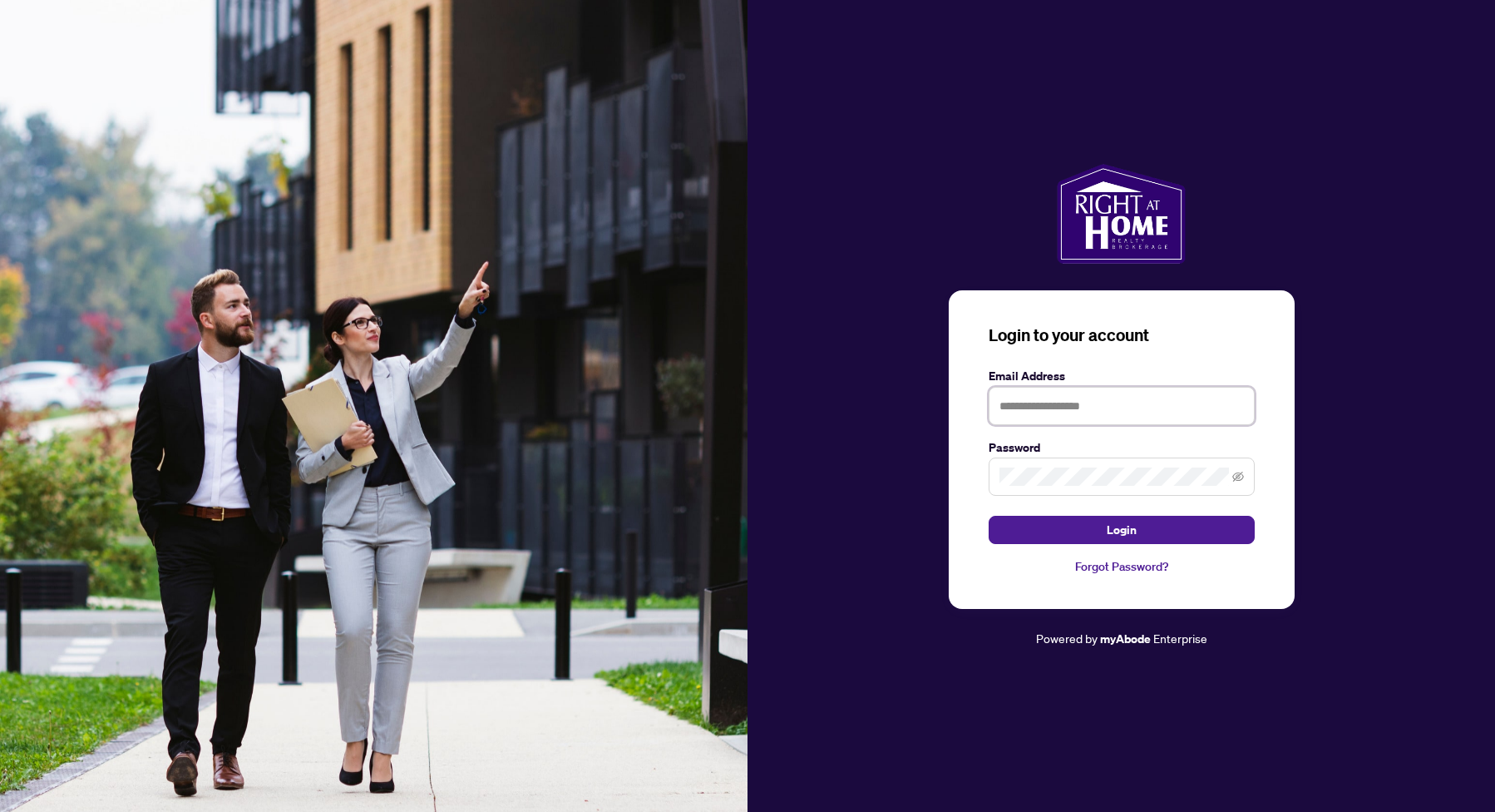
type input "**********"
click at [1121, 530] on button "Login" at bounding box center [1122, 529] width 266 height 28
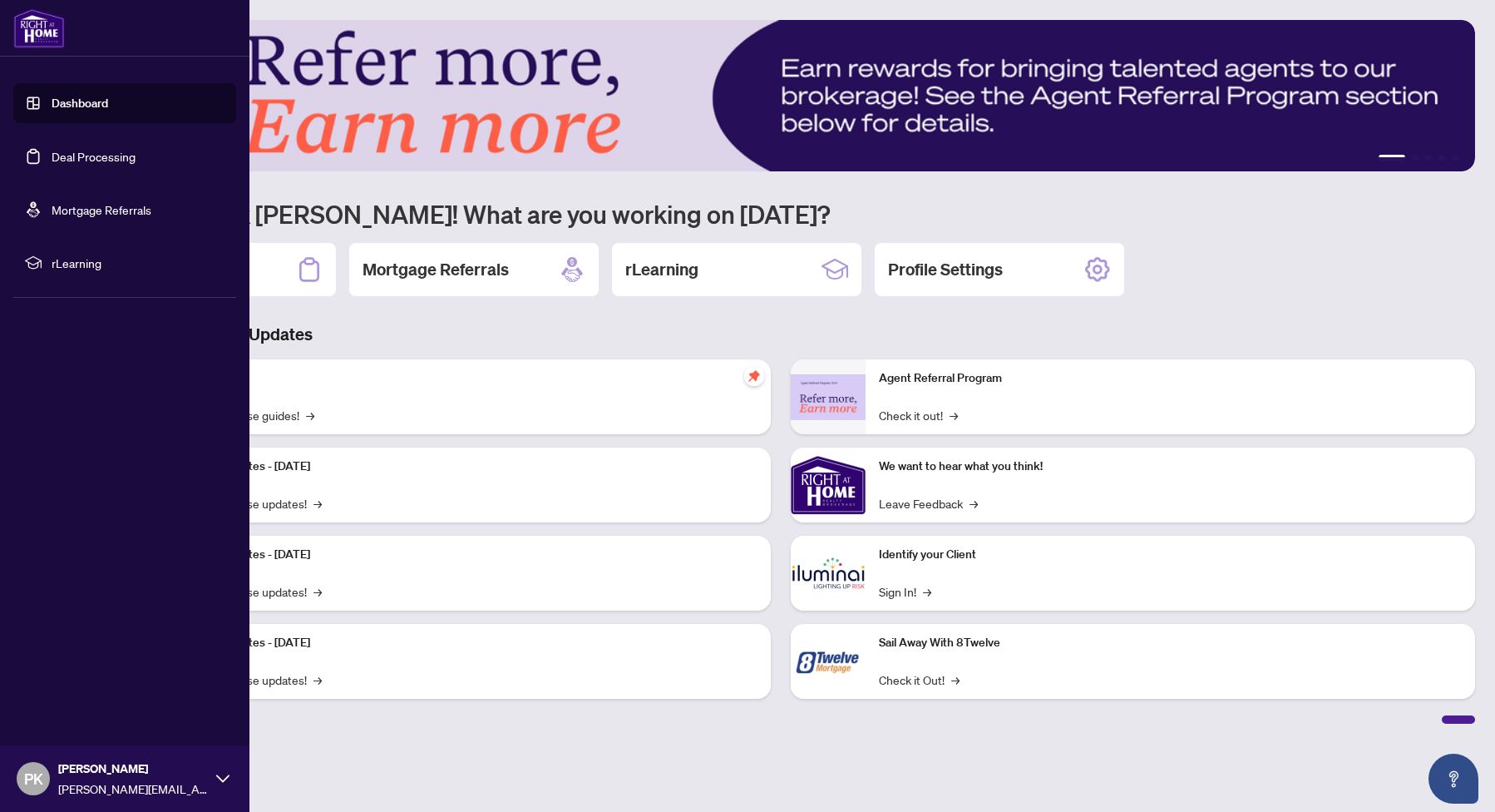
click at [52, 107] on link "Dashboard" at bounding box center [80, 103] width 57 height 15
click at [64, 159] on link "Deal Processing" at bounding box center [93, 157] width 84 height 15
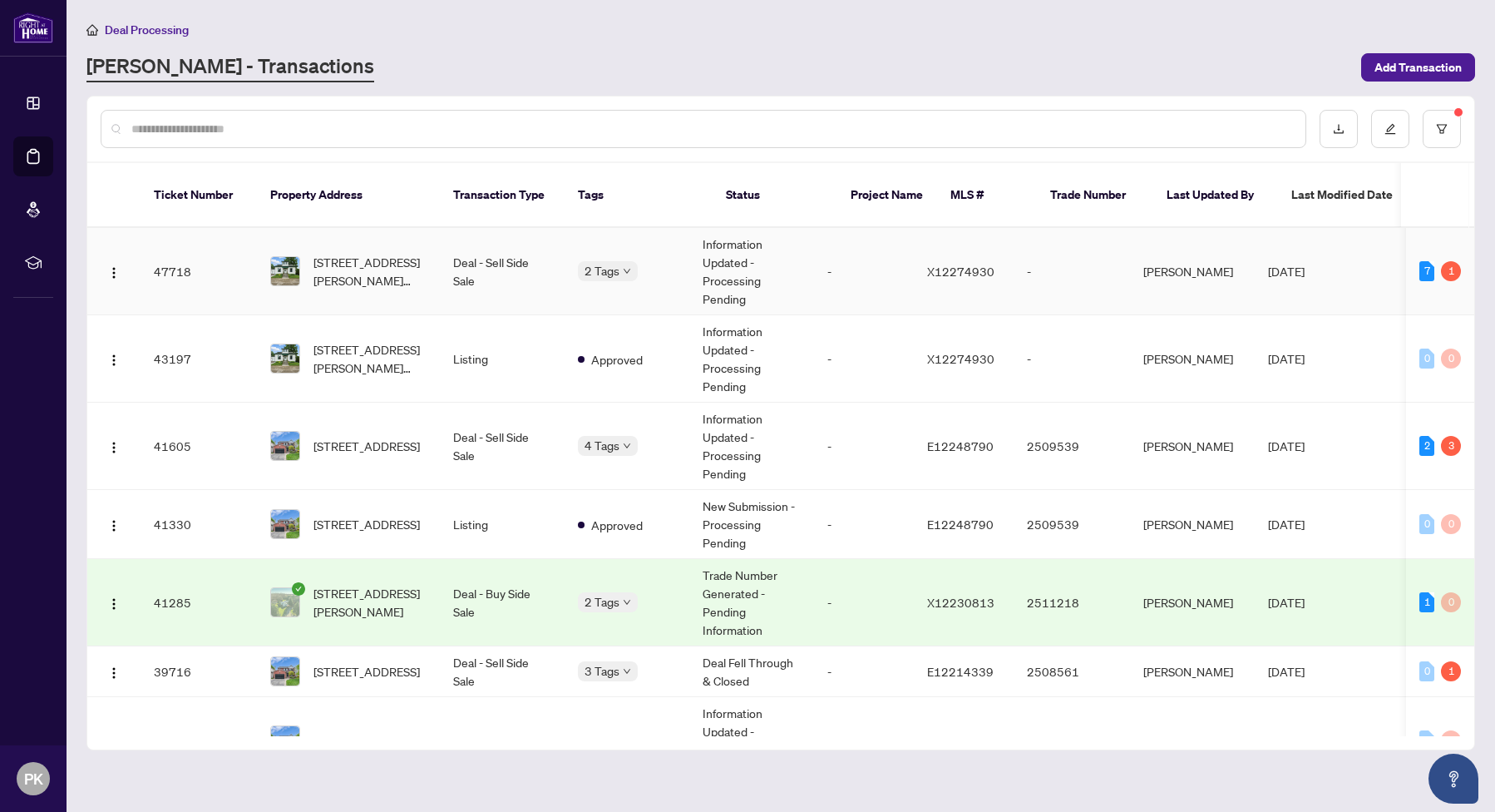
click at [814, 258] on td "Information Updated - Processing Pending" at bounding box center [752, 272] width 125 height 88
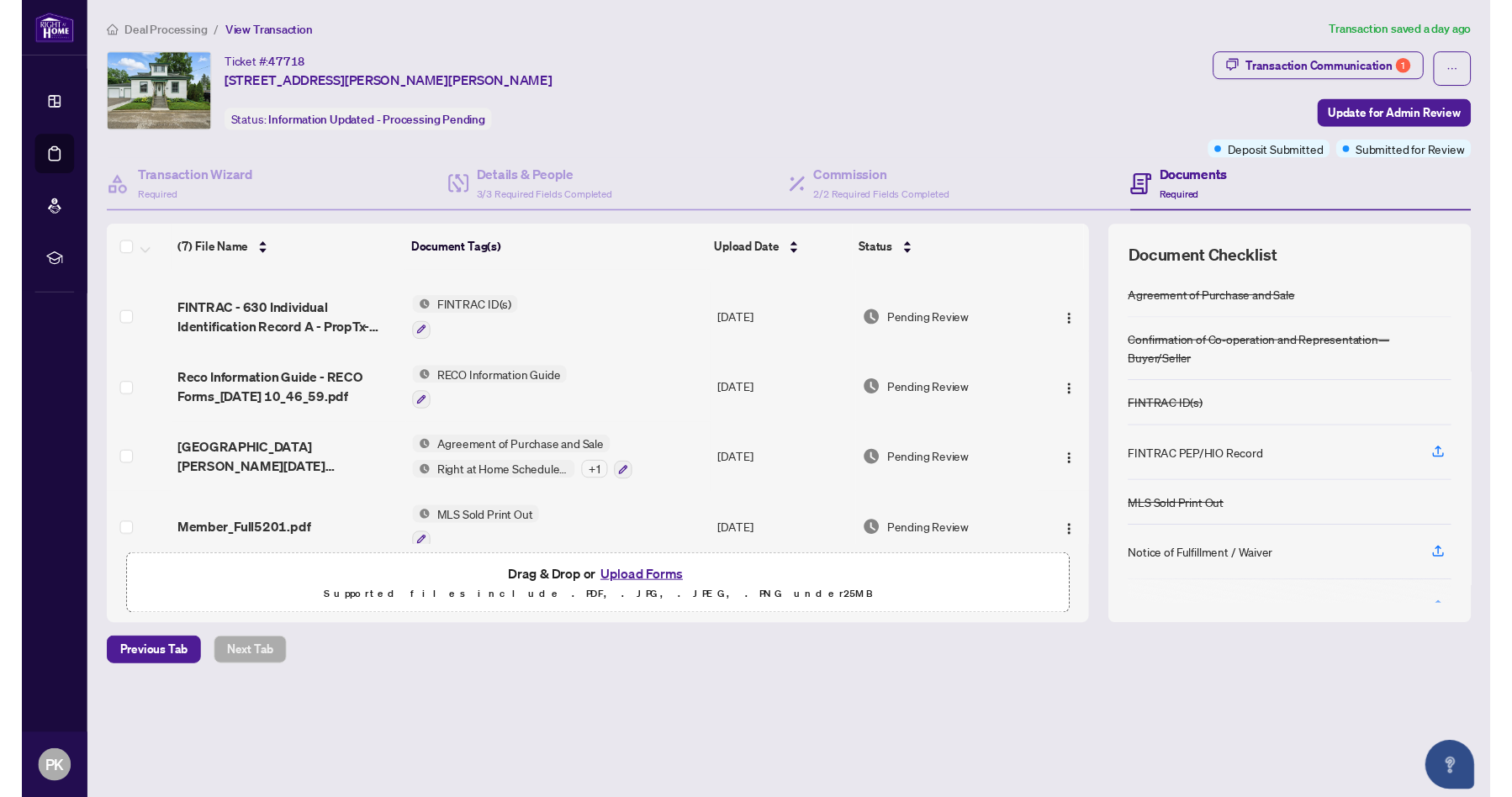
scroll to position [167, 0]
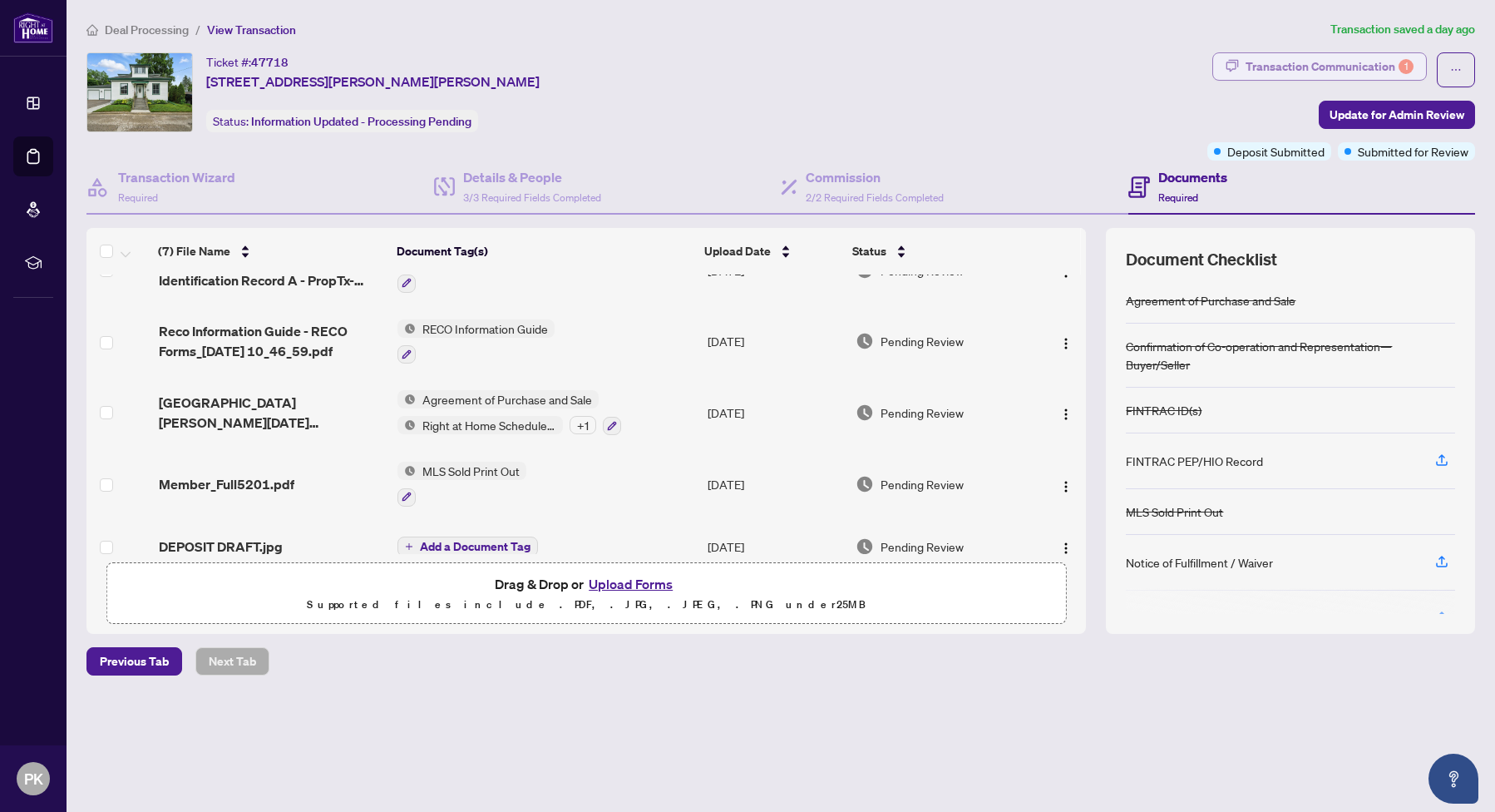
click at [1282, 73] on div "Transaction Communication 1" at bounding box center [1329, 66] width 168 height 27
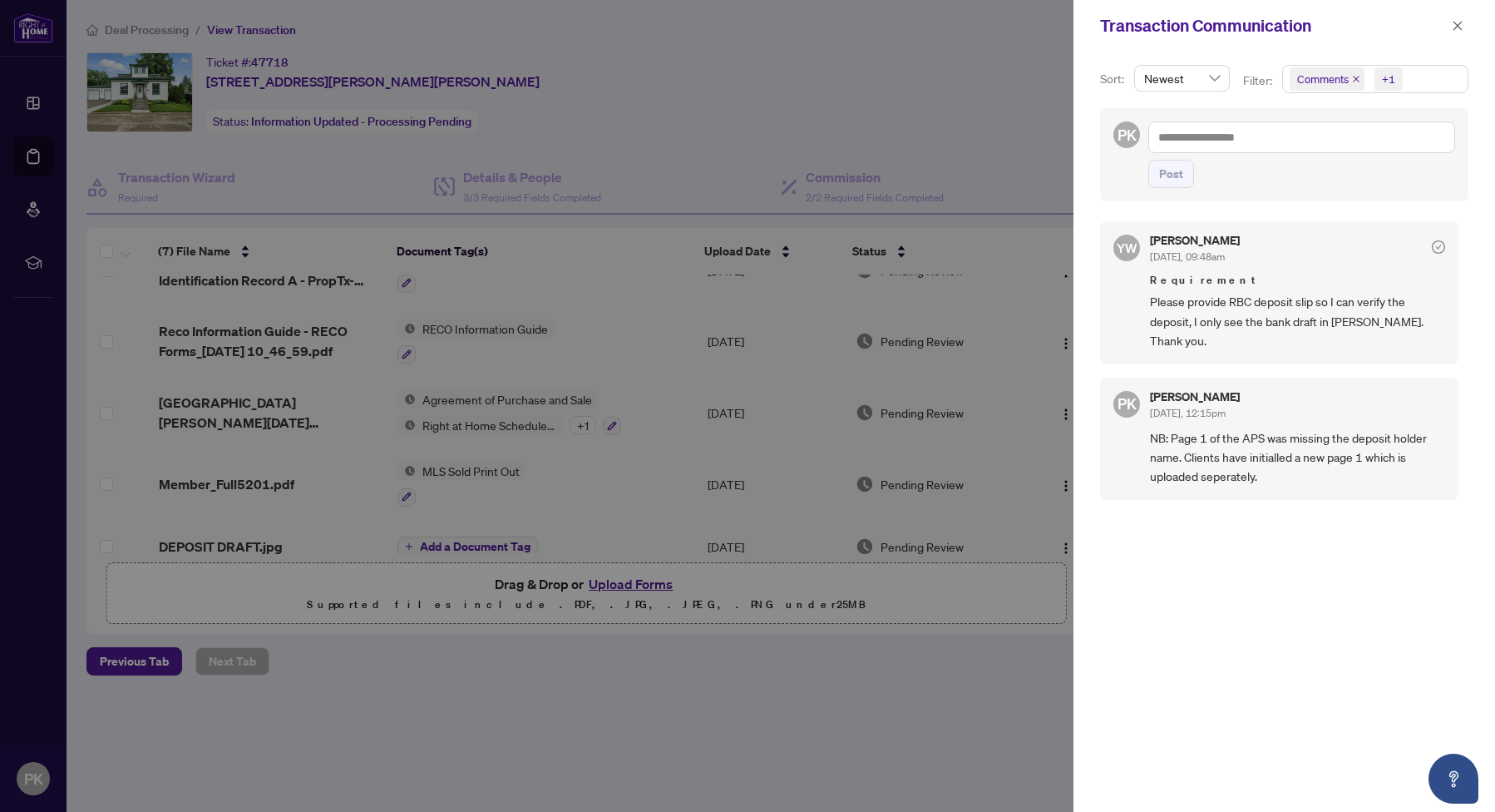
click at [1242, 306] on span "Please provide RBC deposit slip so I can verify the deposit, I only see the ban…" at bounding box center [1298, 321] width 295 height 58
click at [1454, 27] on icon "close" at bounding box center [1457, 26] width 12 height 12
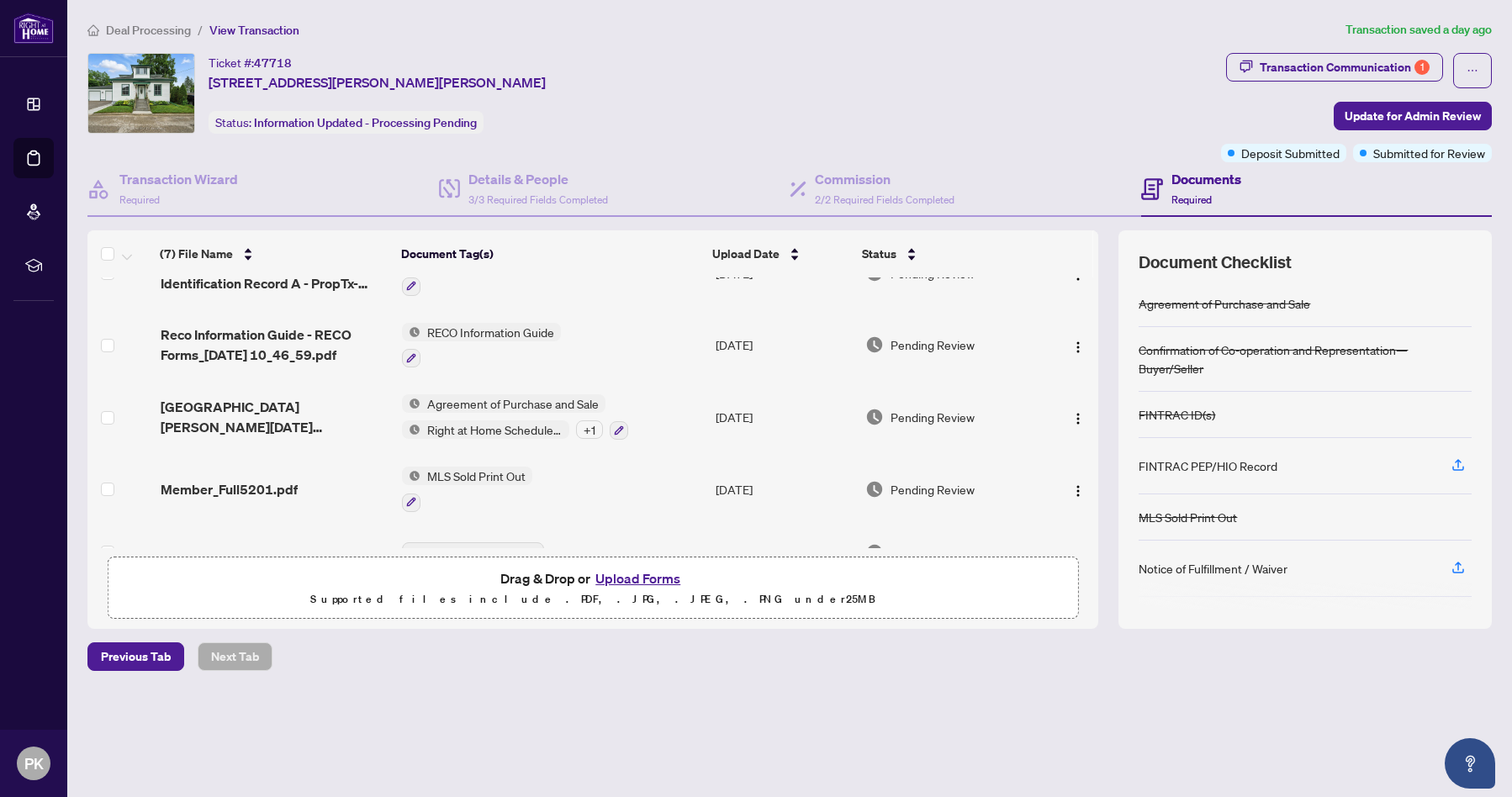
click at [648, 573] on button "Upload Forms" at bounding box center [638, 579] width 95 height 21
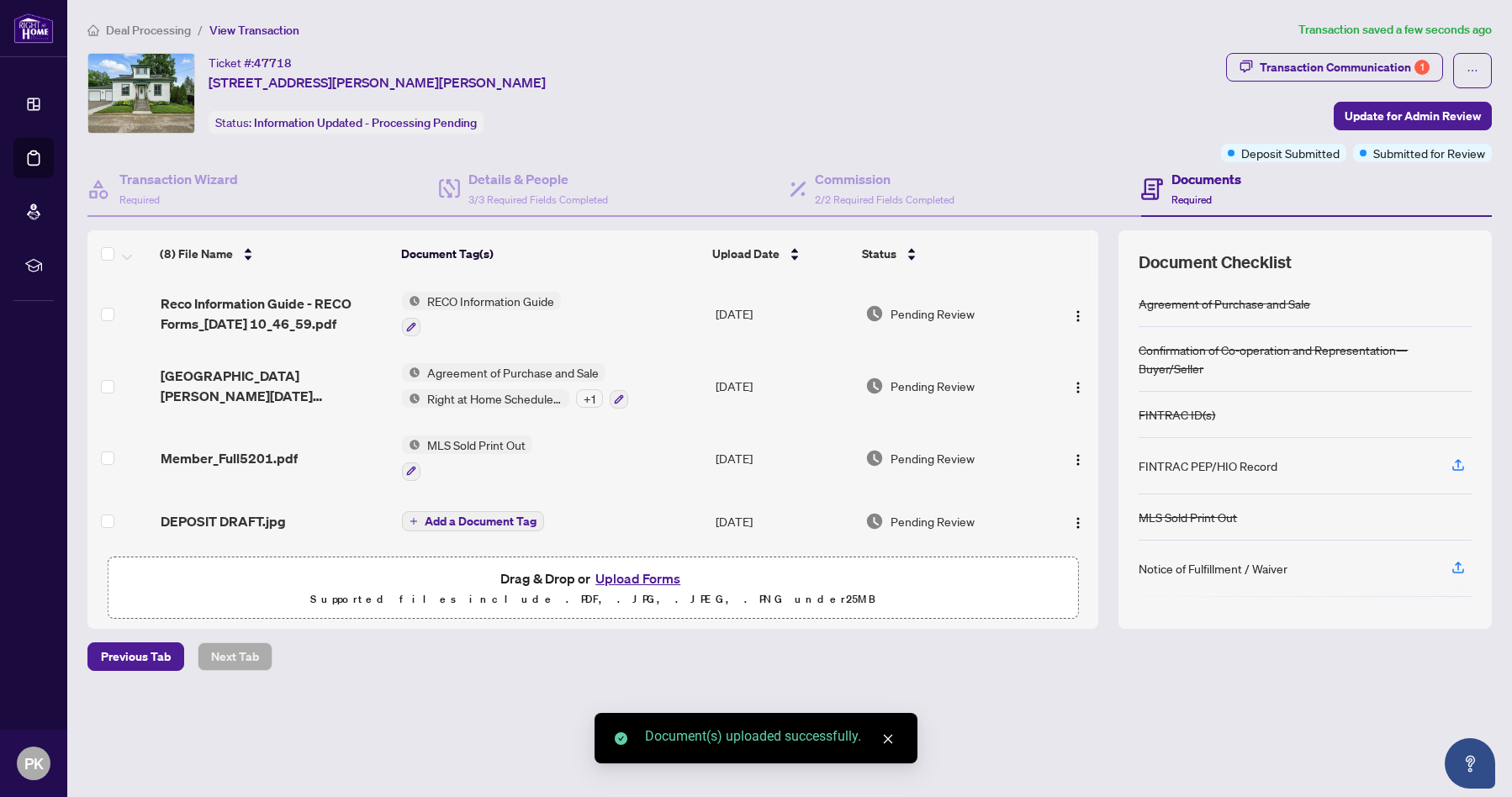
scroll to position [258, 0]
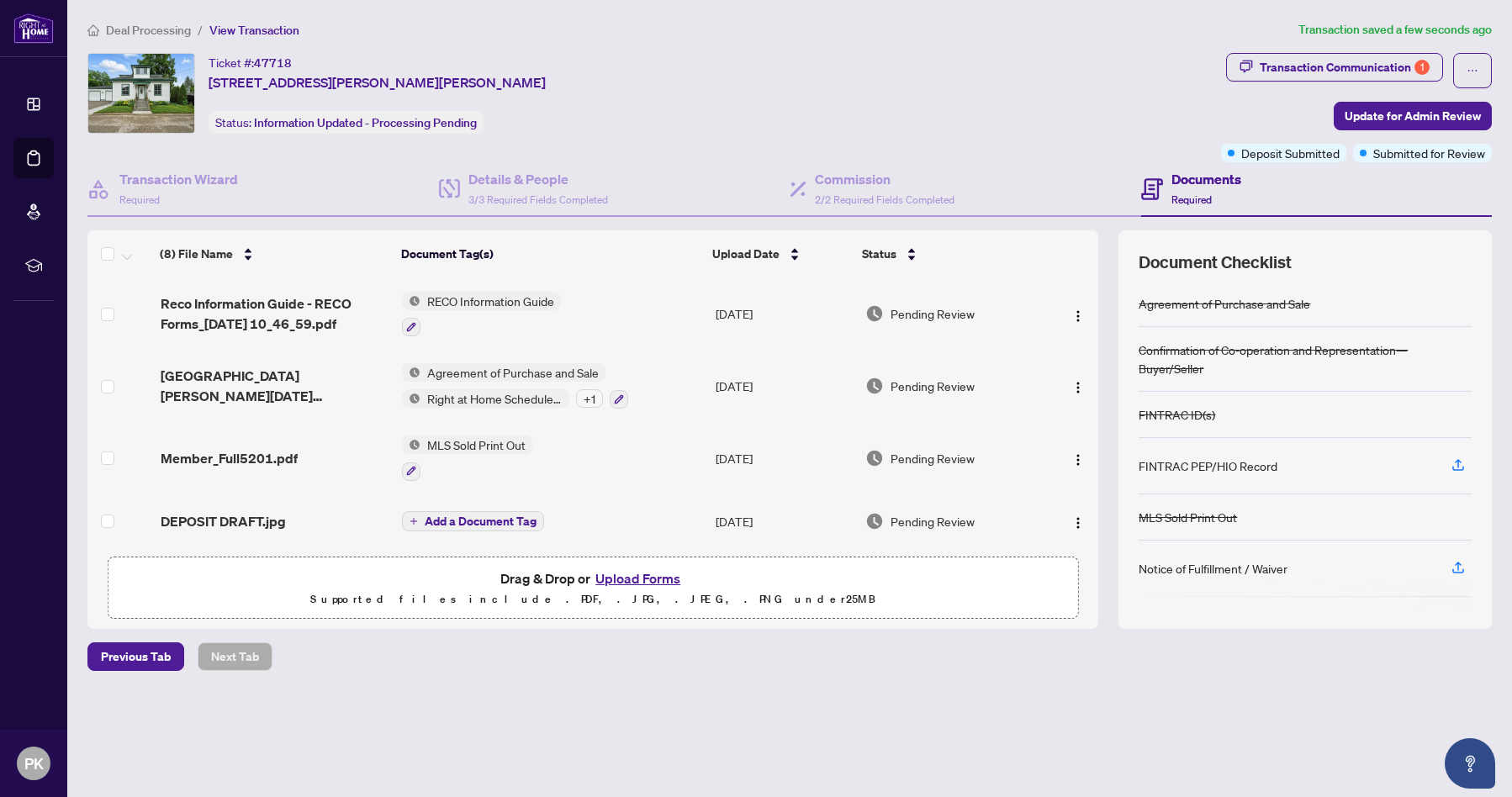
click at [629, 576] on button "Upload Forms" at bounding box center [638, 579] width 95 height 21
click at [1301, 73] on div "Transaction Communication 1" at bounding box center [1344, 67] width 170 height 27
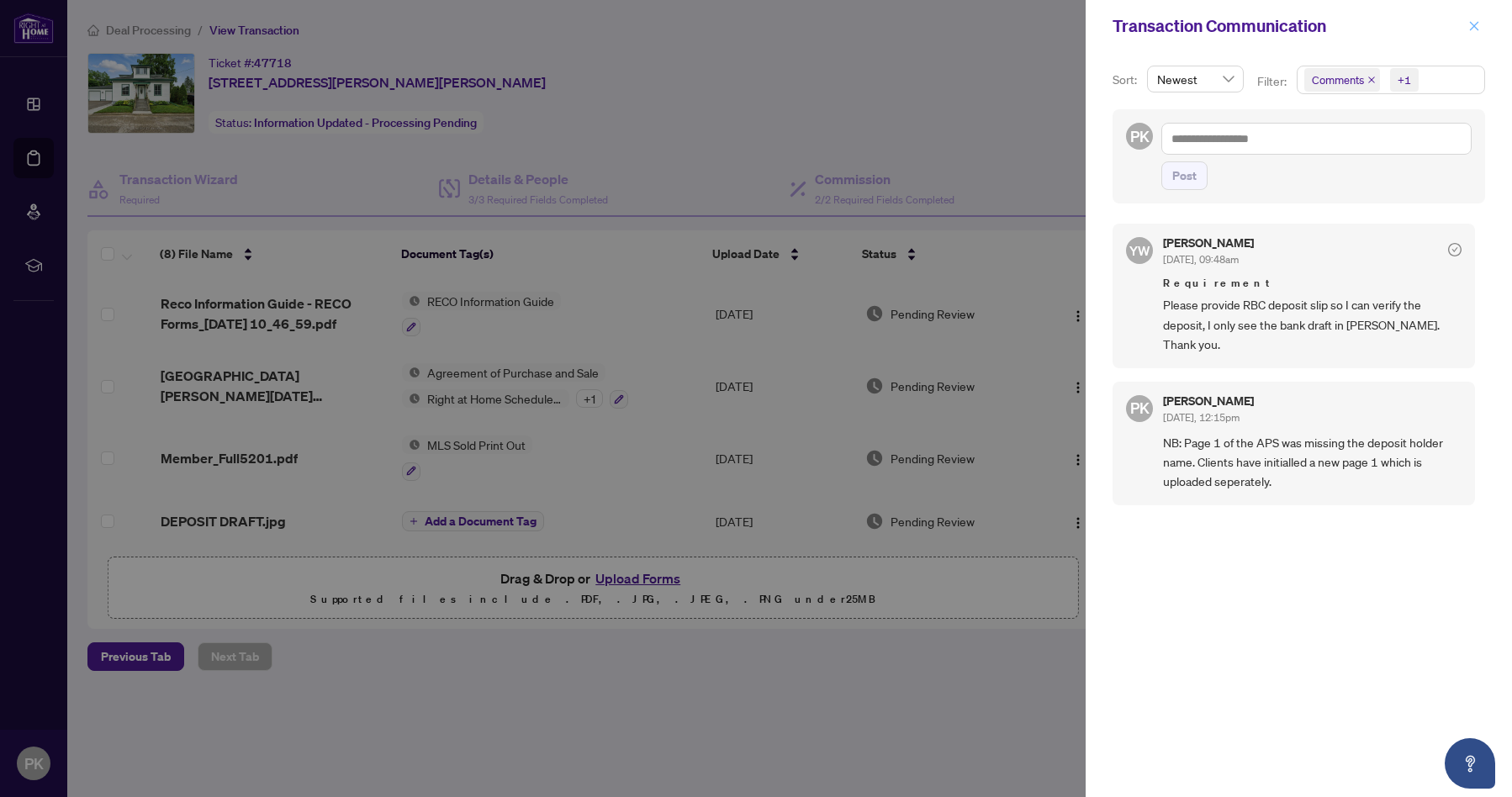
click at [1474, 27] on icon "close" at bounding box center [1474, 25] width 9 height 9
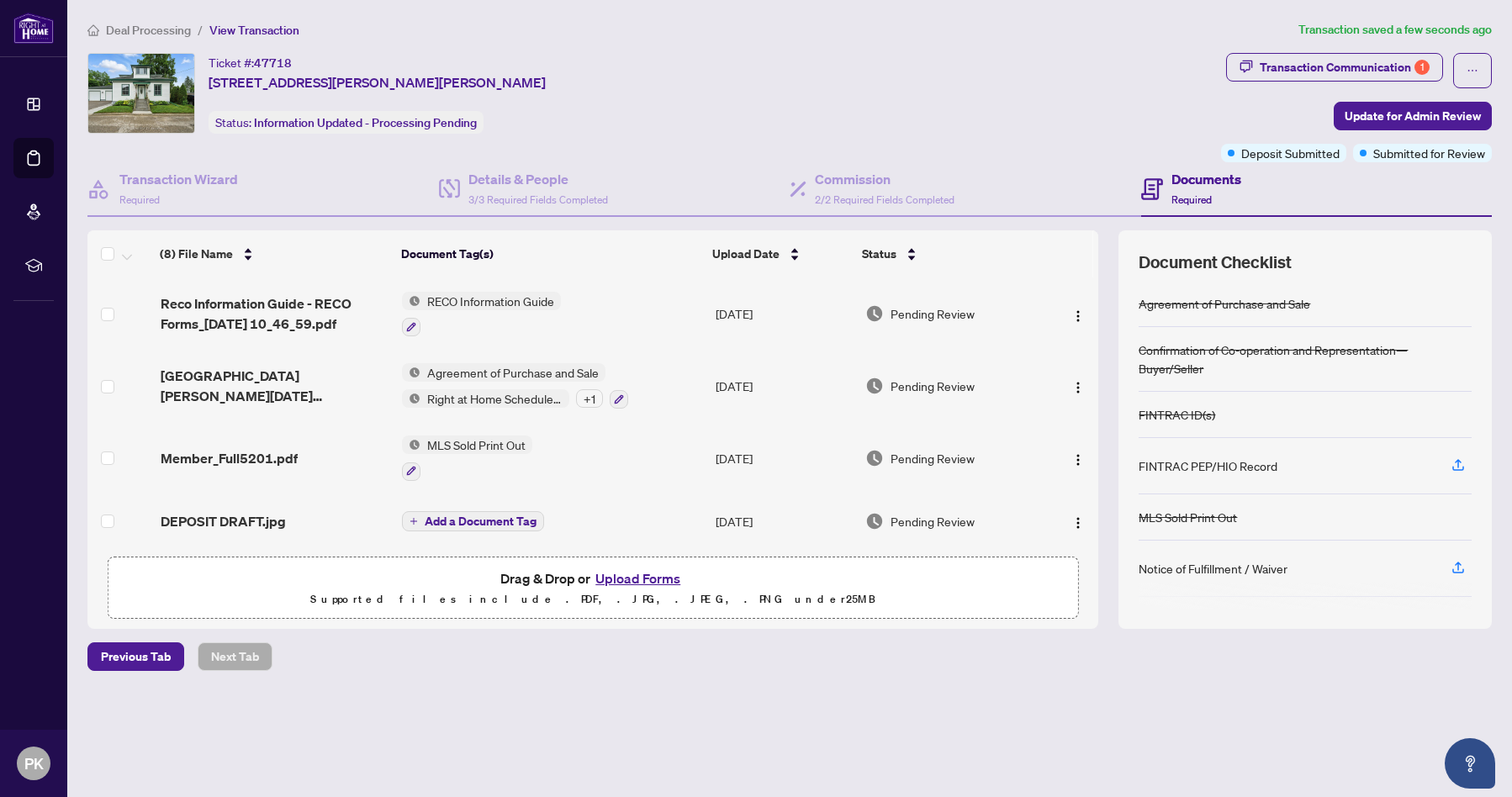
click at [514, 520] on span "Add a Document Tag" at bounding box center [480, 521] width 112 height 12
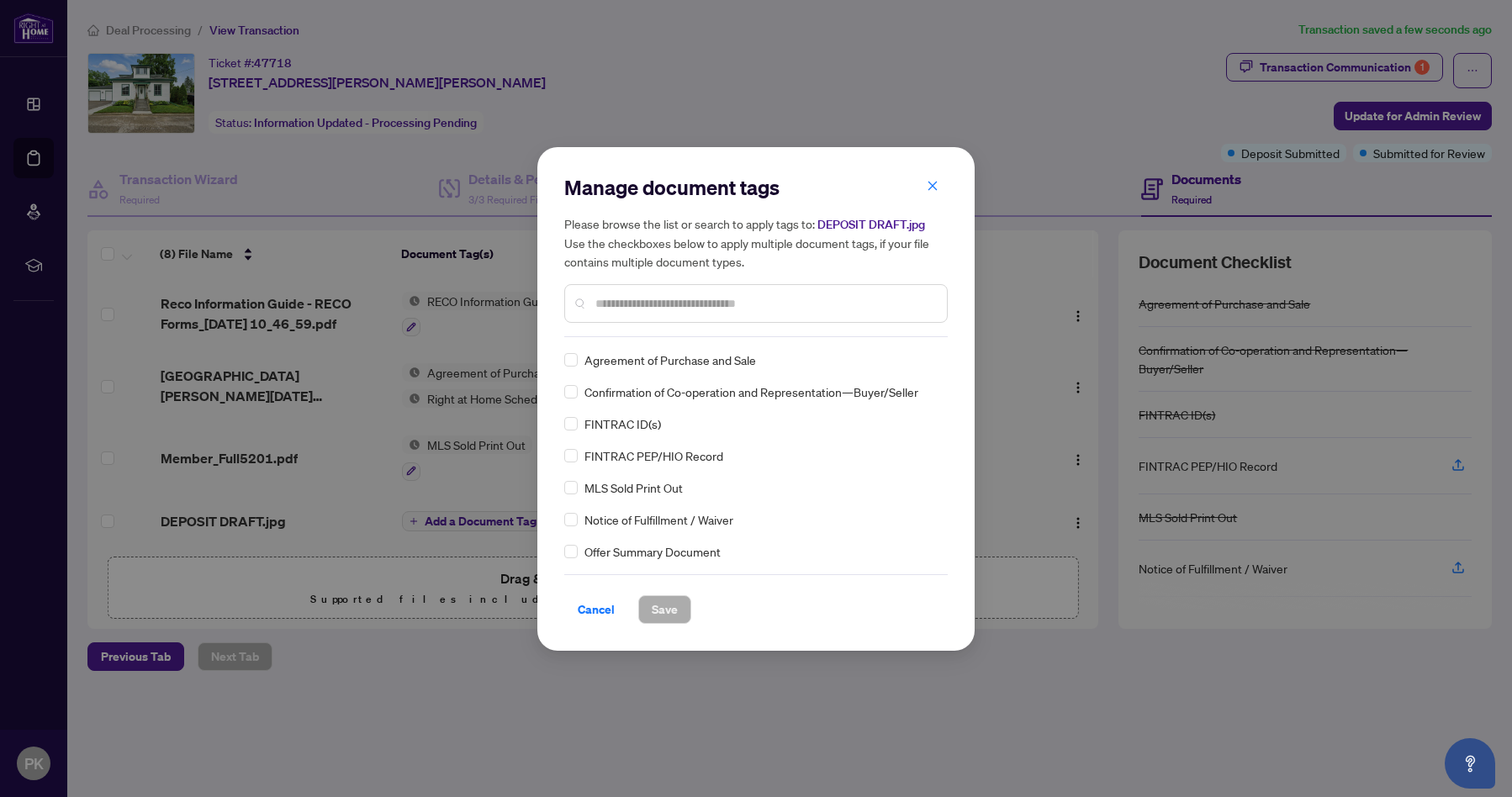
click at [698, 341] on div "Manage document tags Please browse the list or search to apply tags to: DEPOSIT…" at bounding box center [756, 399] width 384 height 450
click at [671, 305] on input "text" at bounding box center [764, 303] width 338 height 19
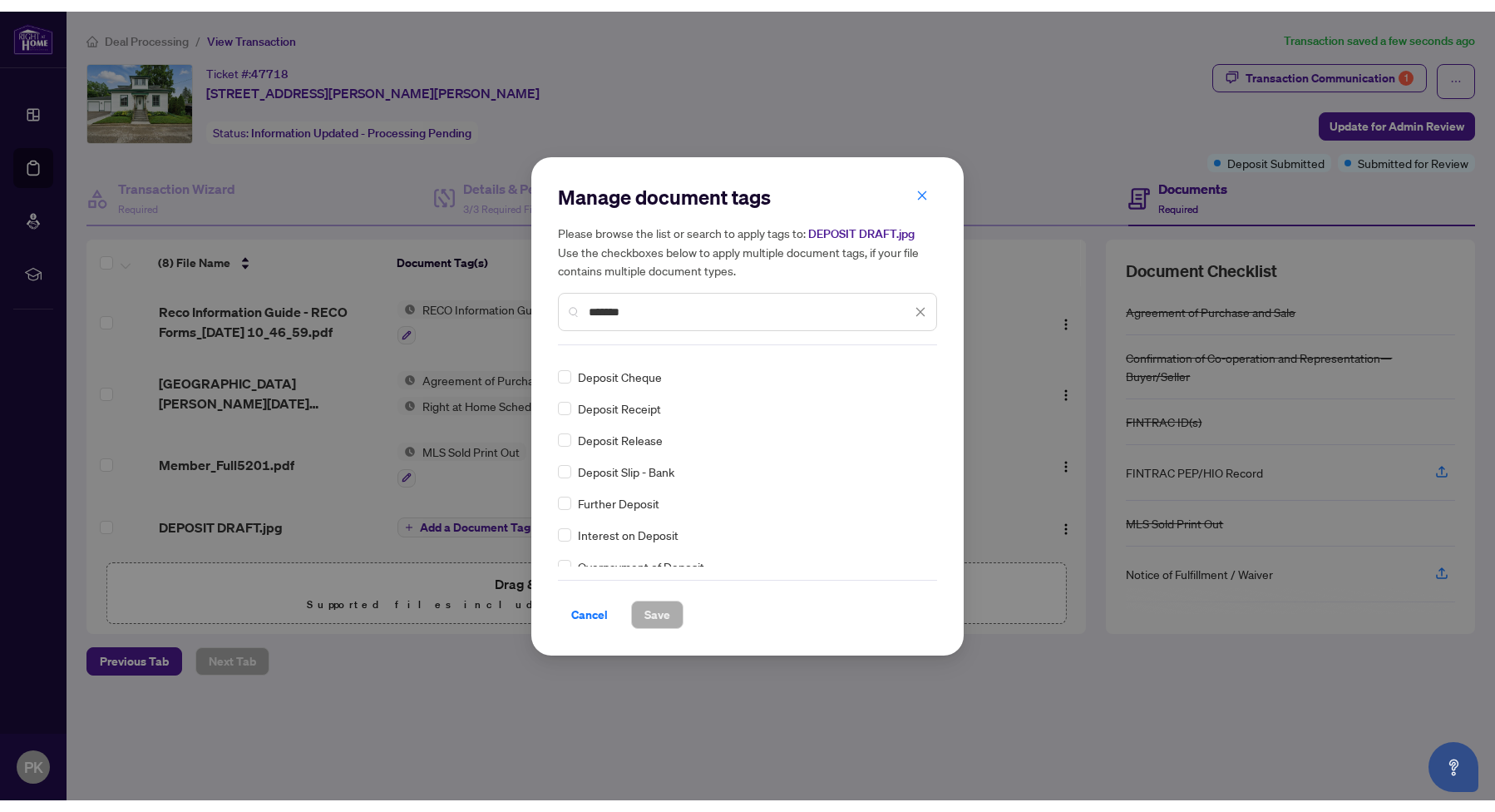
scroll to position [64, 0]
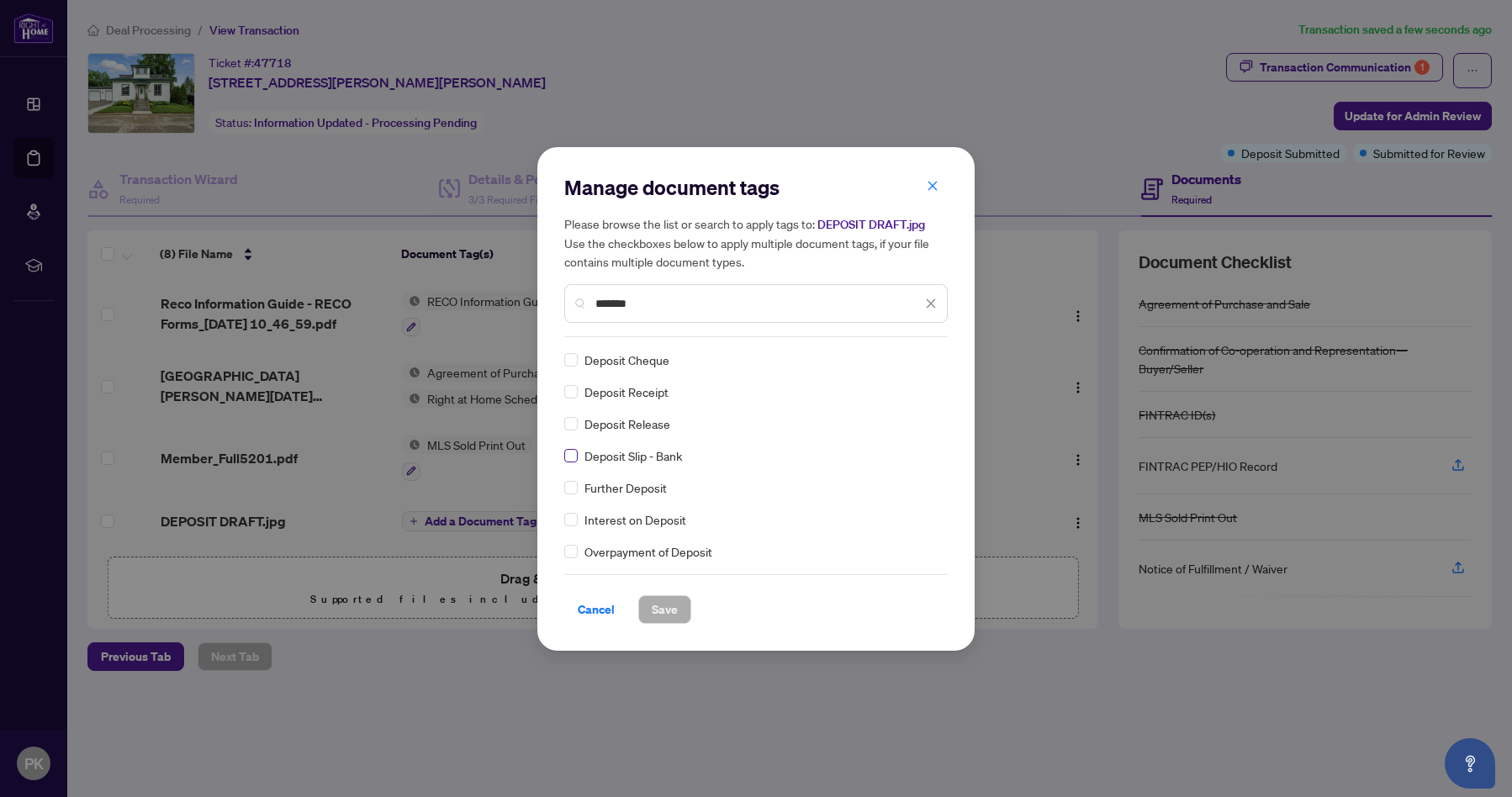
type input "*******"
click at [576, 453] on span at bounding box center [571, 456] width 14 height 14
click at [656, 602] on span "Save" at bounding box center [664, 610] width 26 height 27
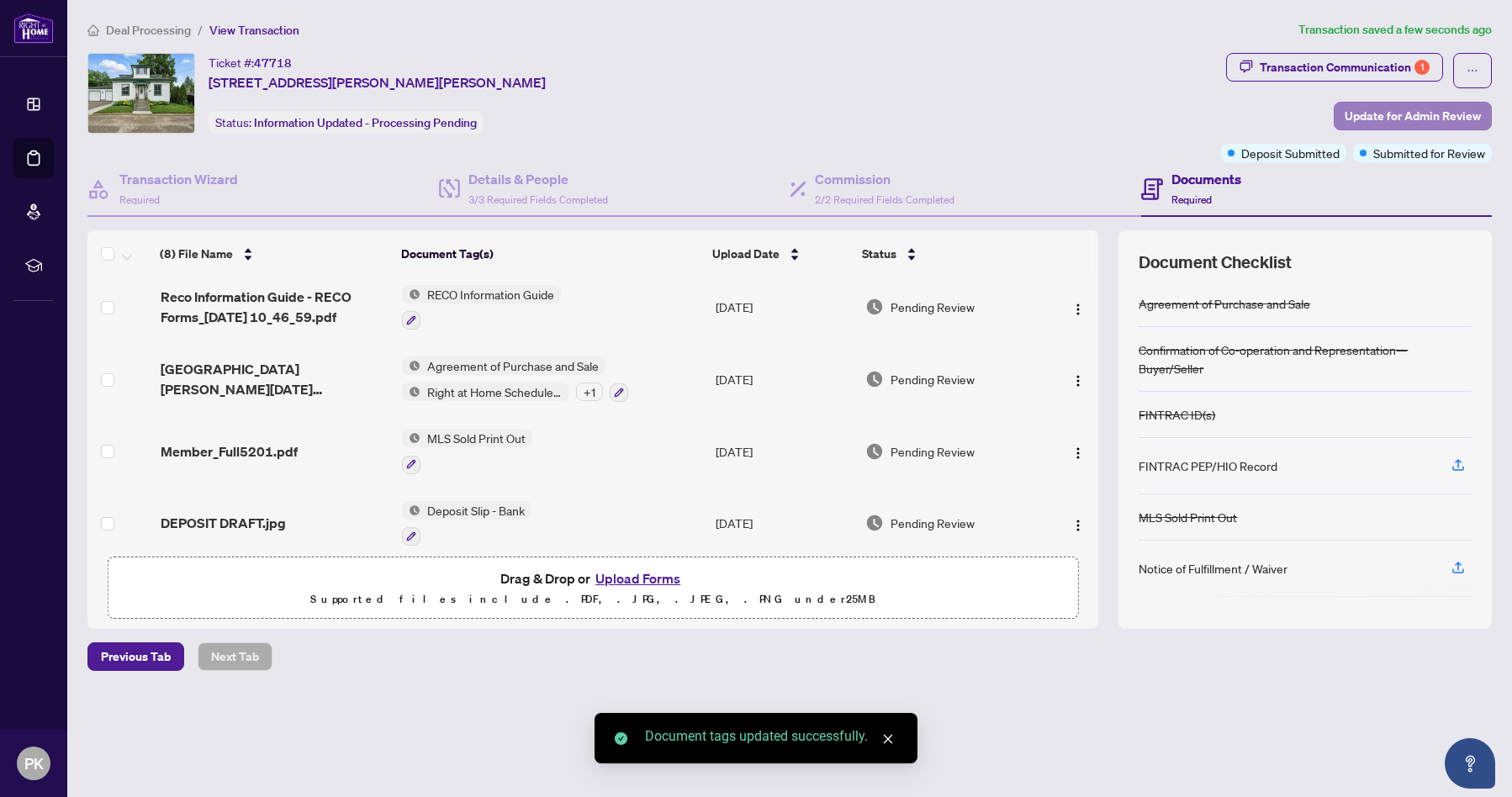
click at [1400, 121] on span "Update for Admin Review" at bounding box center [1414, 116] width 136 height 27
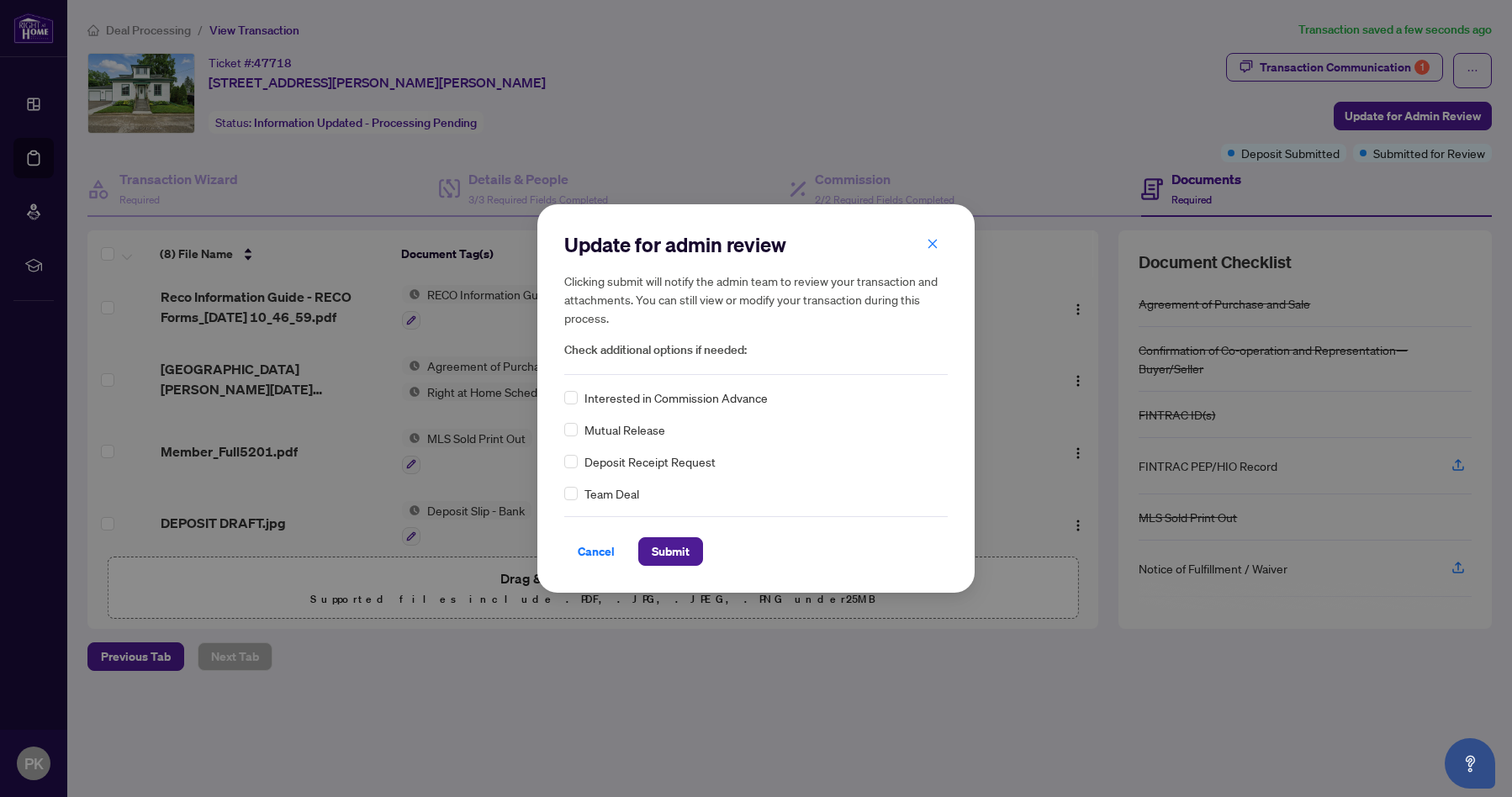
click at [662, 465] on span "Deposit Receipt Request" at bounding box center [650, 461] width 132 height 19
click at [662, 550] on span "Submit" at bounding box center [670, 552] width 38 height 27
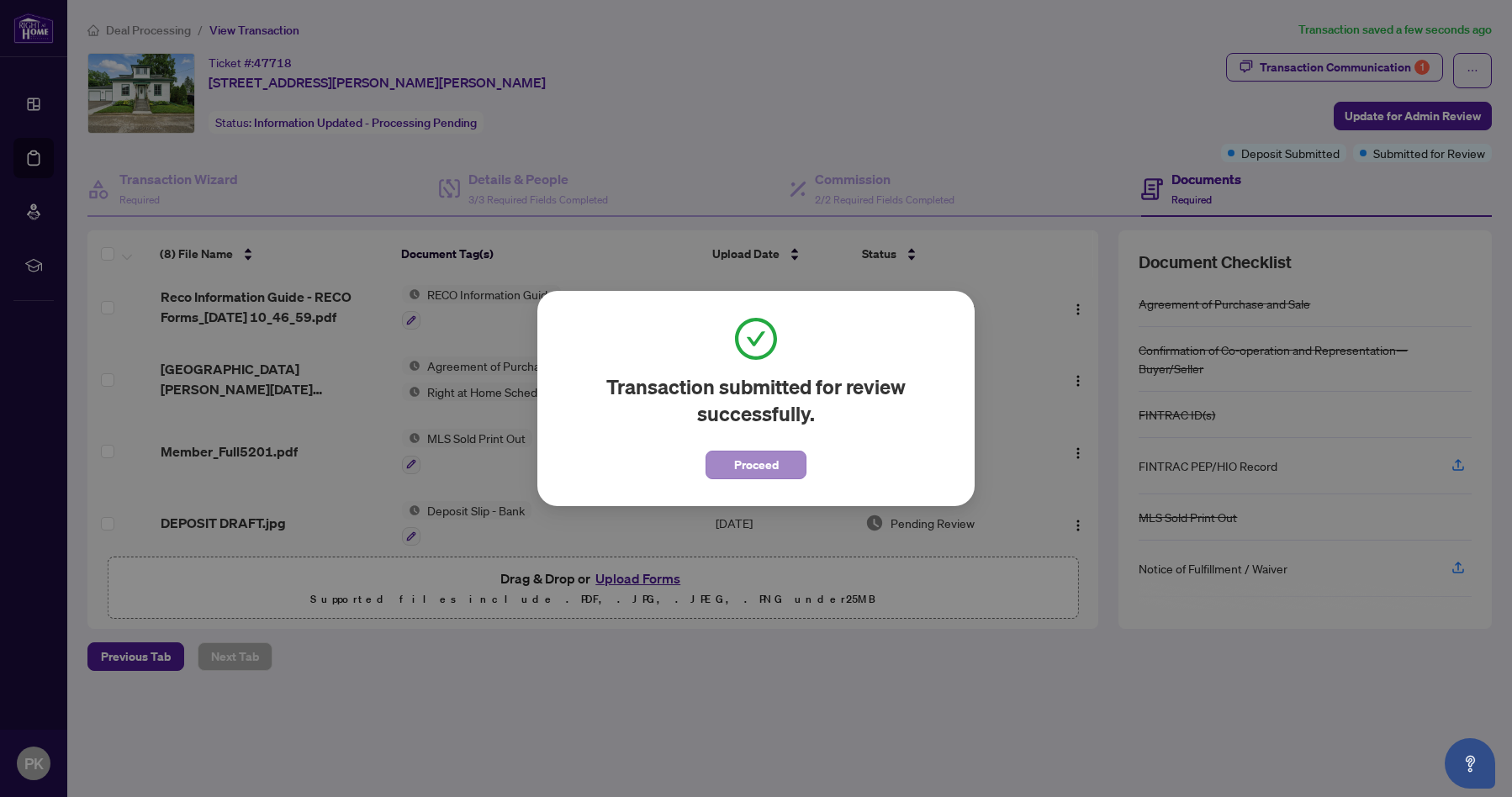
click at [762, 465] on span "Proceed" at bounding box center [757, 466] width 45 height 27
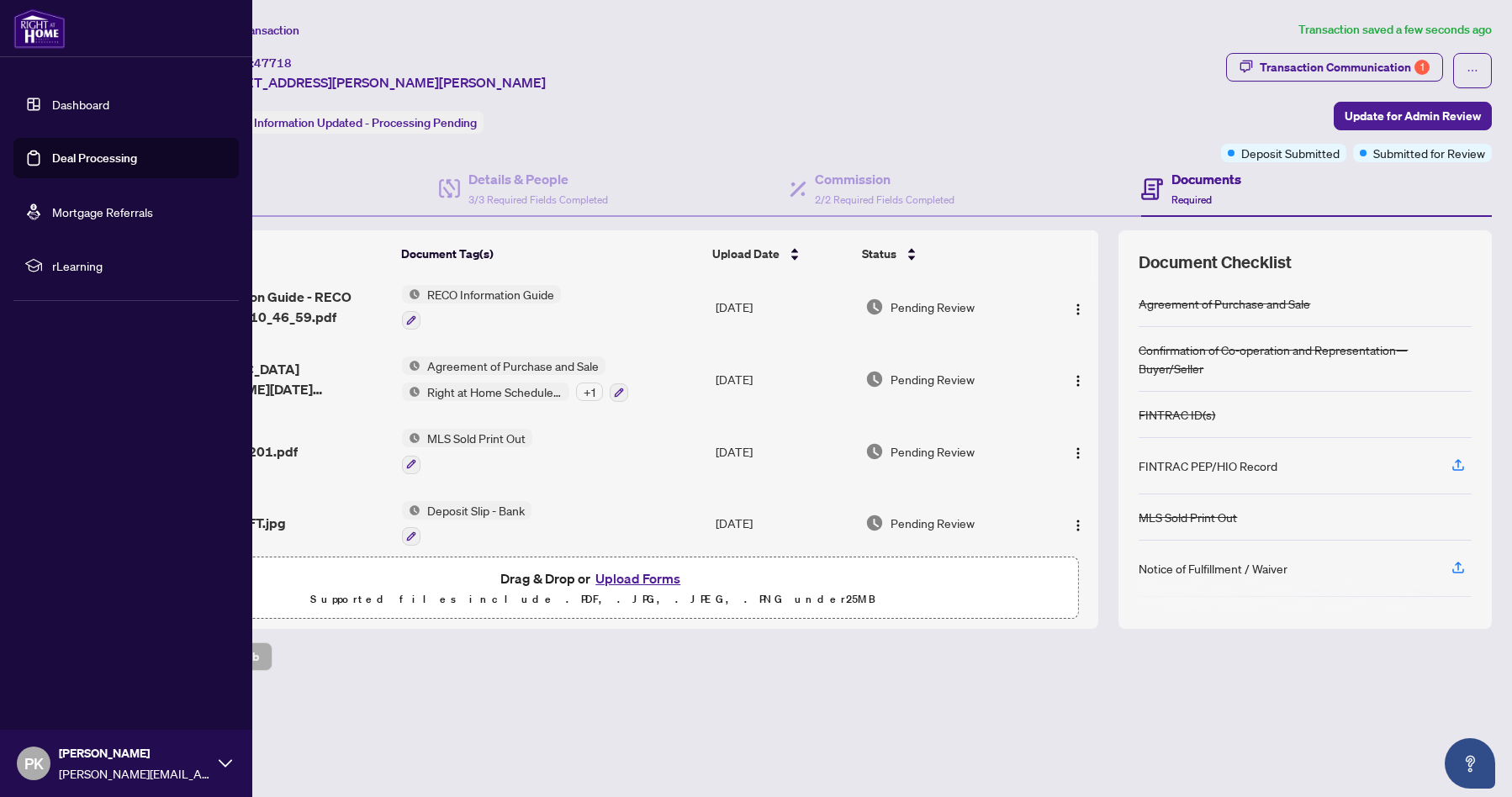
click at [53, 105] on link "Dashboard" at bounding box center [81, 104] width 57 height 16
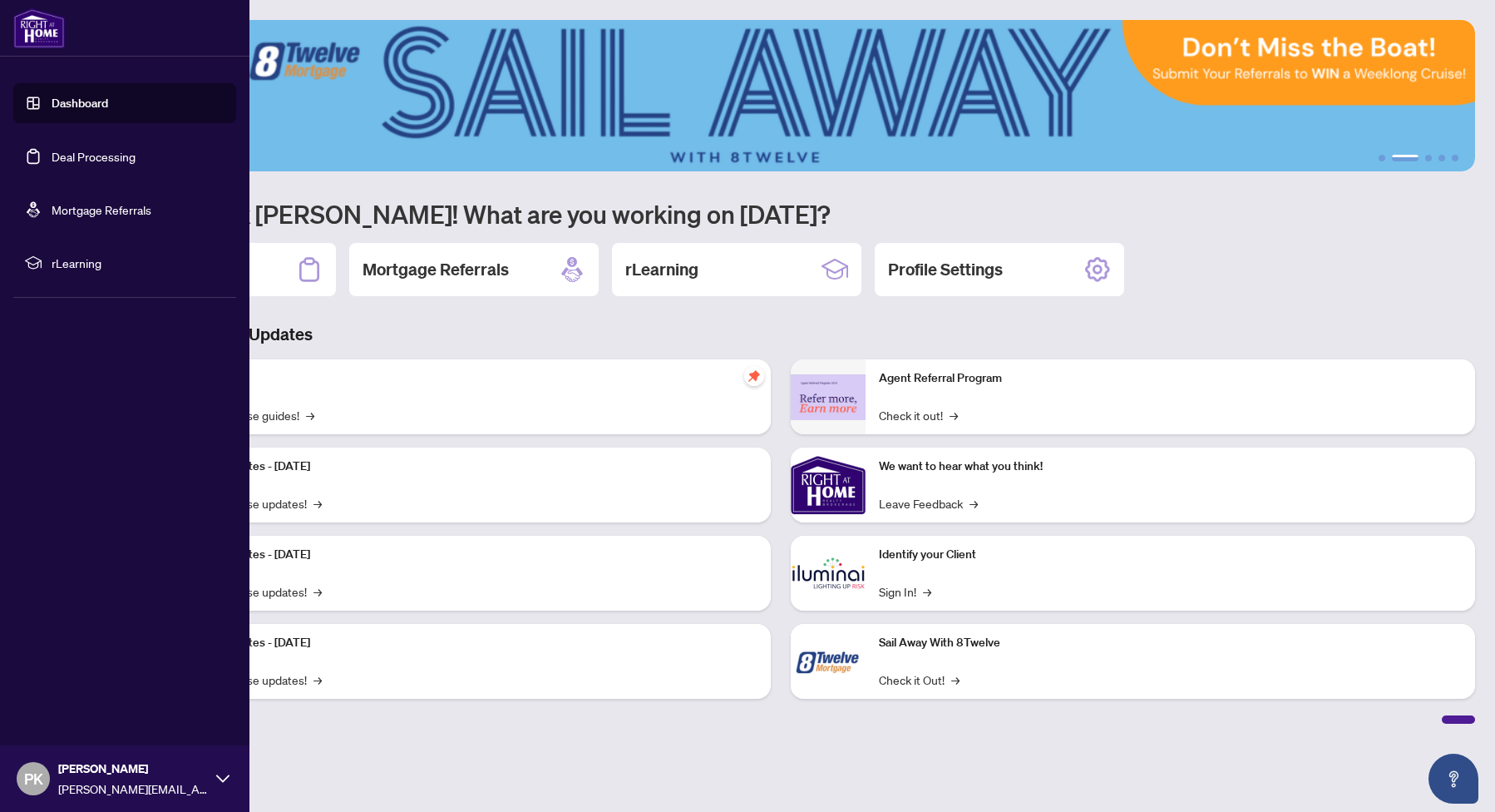
click at [52, 111] on link "Dashboard" at bounding box center [80, 103] width 57 height 15
click at [56, 164] on link "Deal Processing" at bounding box center [93, 157] width 84 height 15
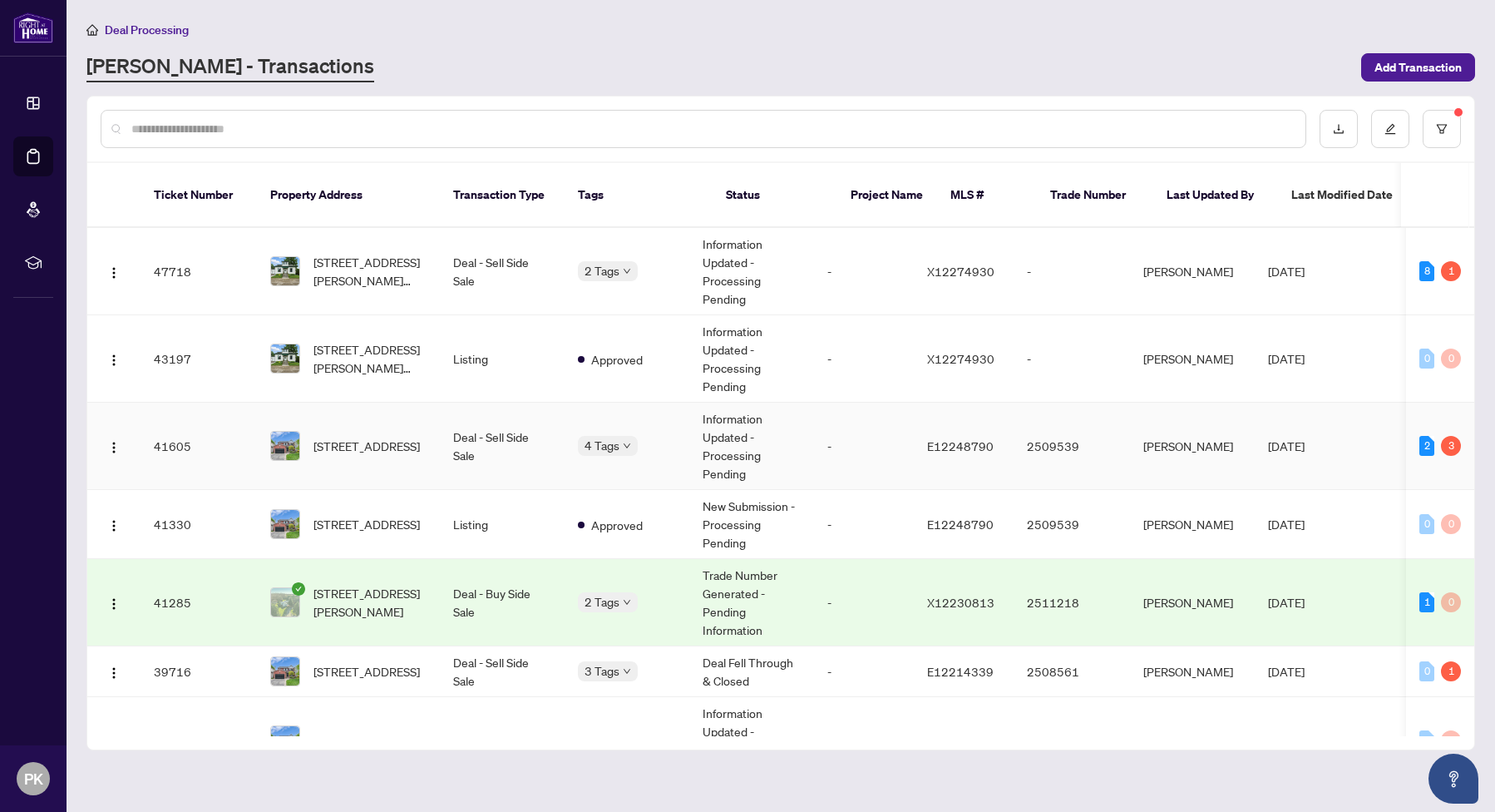
click at [1255, 441] on td "[PERSON_NAME]" at bounding box center [1193, 446] width 125 height 88
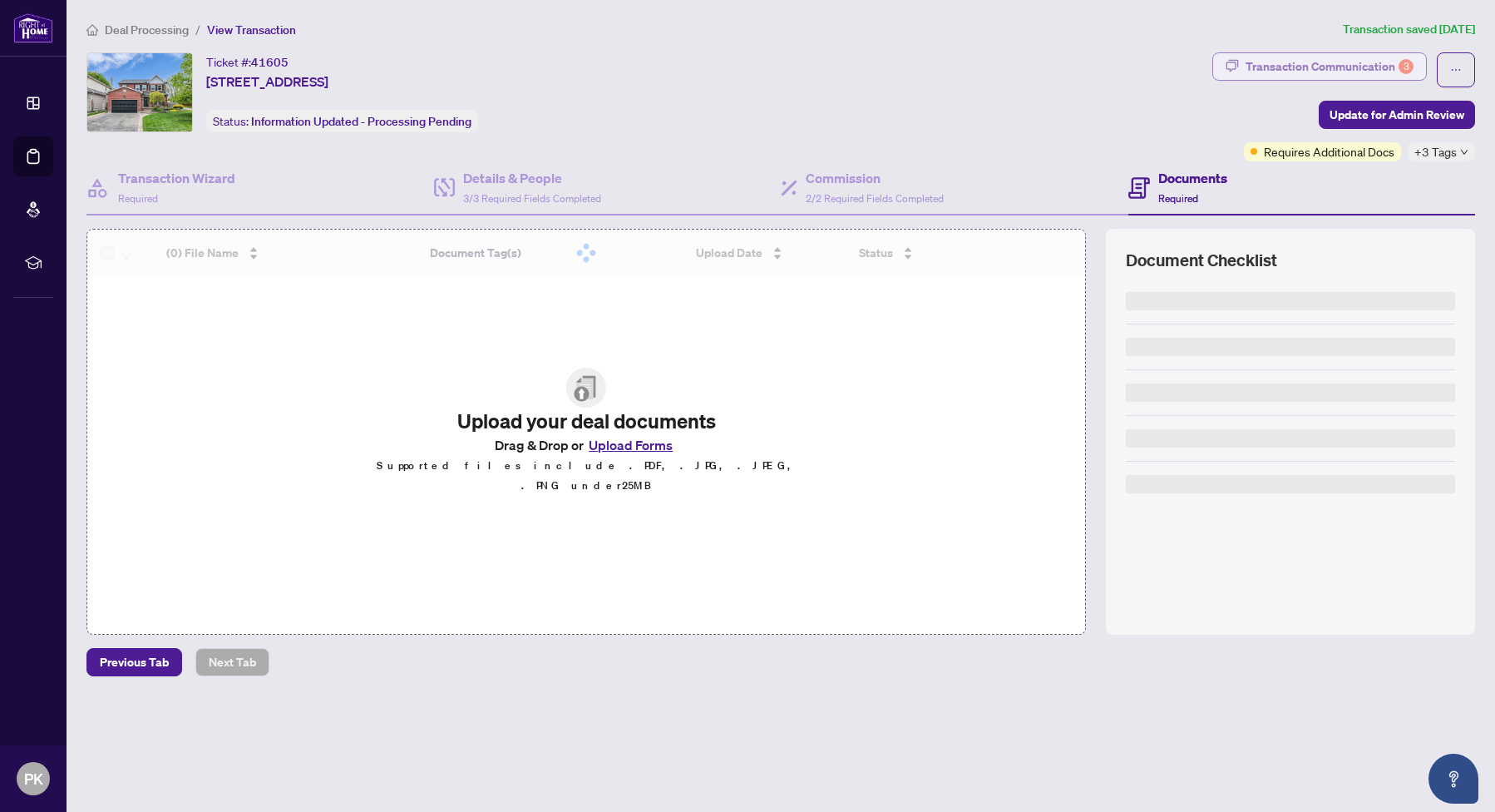
click at [1349, 66] on div "Transaction Communication 3" at bounding box center [1329, 66] width 168 height 27
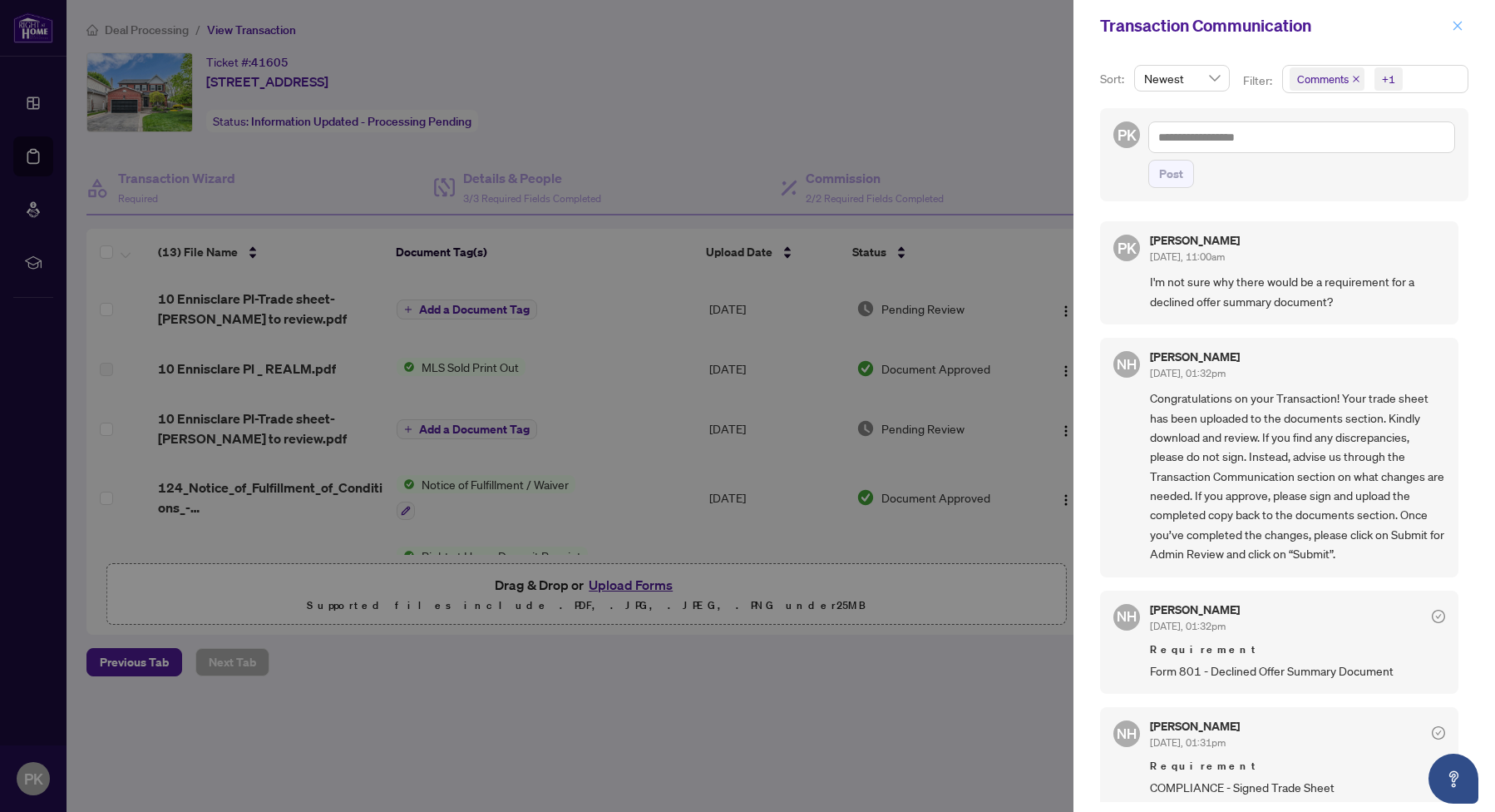
click at [1459, 27] on icon "close" at bounding box center [1457, 25] width 9 height 9
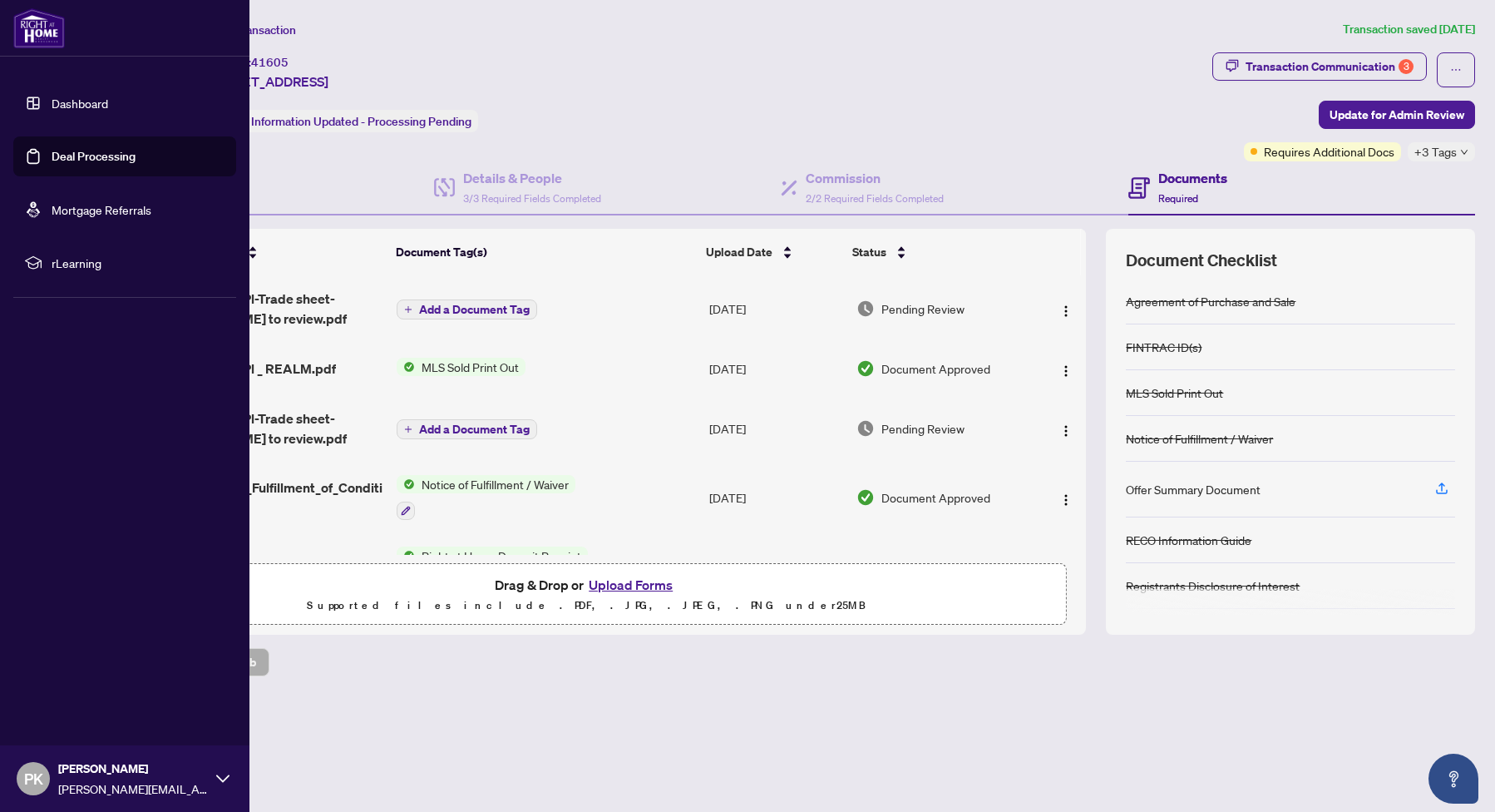
click at [52, 97] on link "Dashboard" at bounding box center [80, 103] width 57 height 15
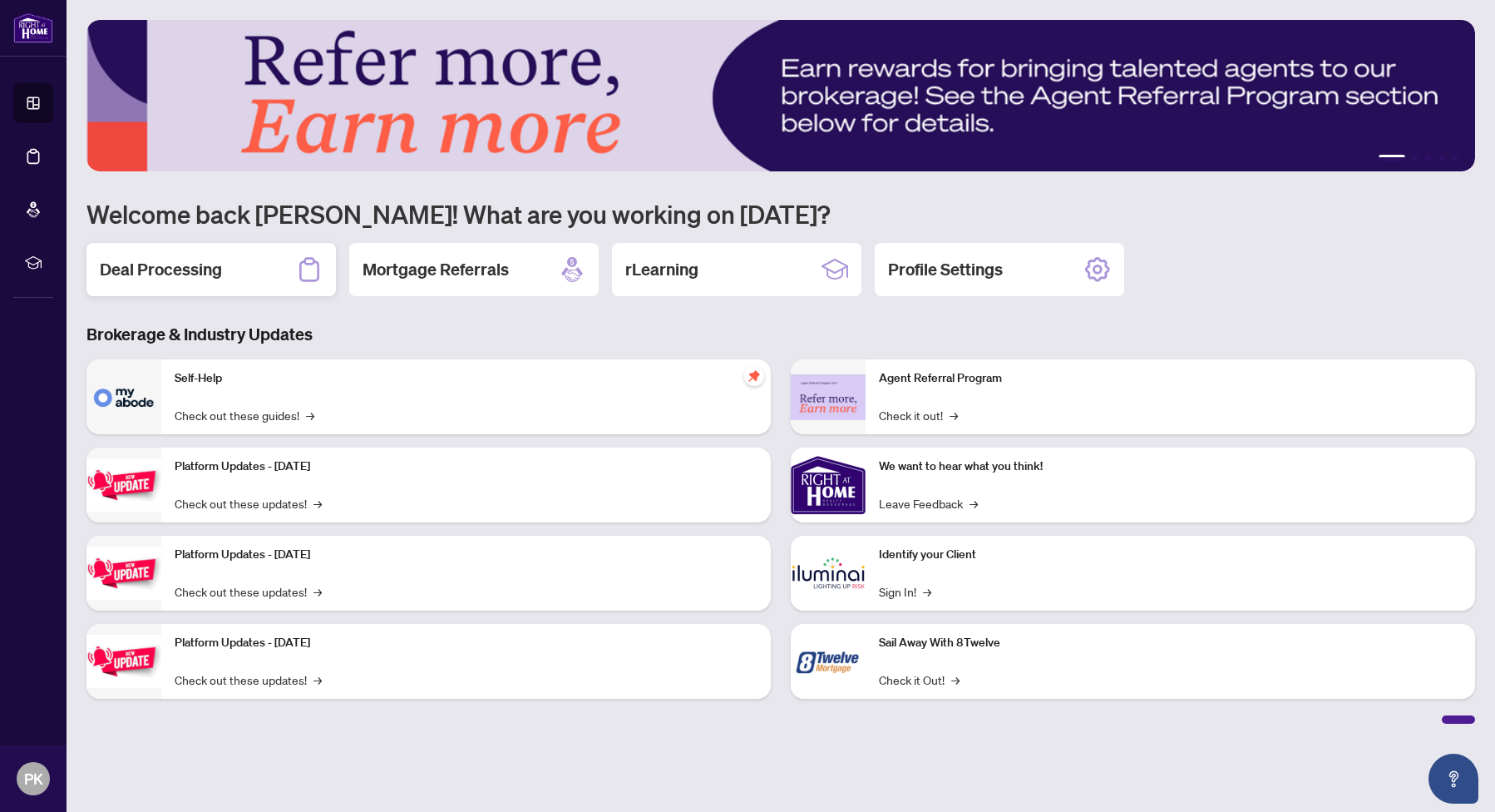
click at [283, 280] on div "Deal Processing" at bounding box center [211, 269] width 249 height 53
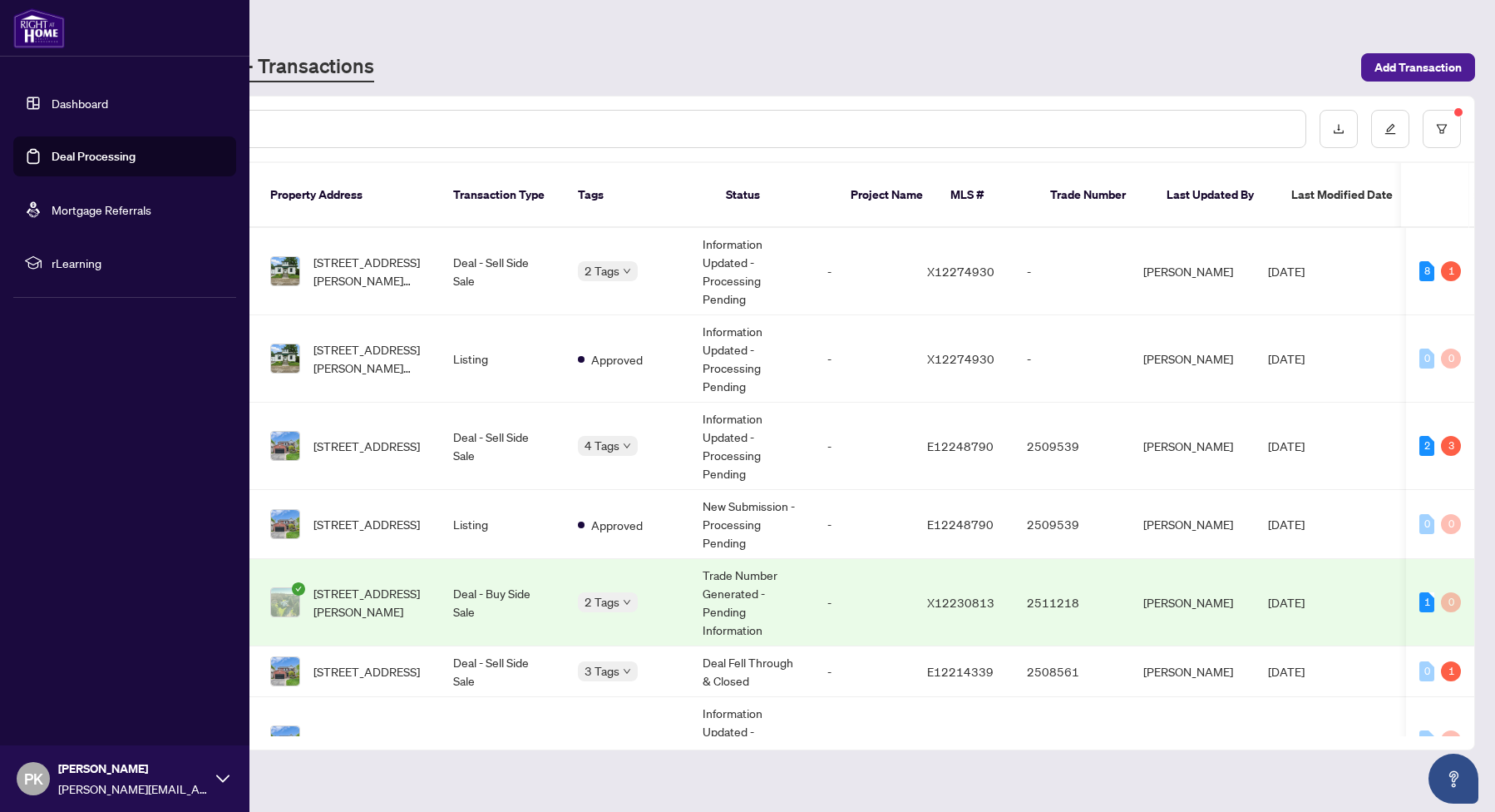
click at [52, 107] on link "Dashboard" at bounding box center [80, 103] width 57 height 15
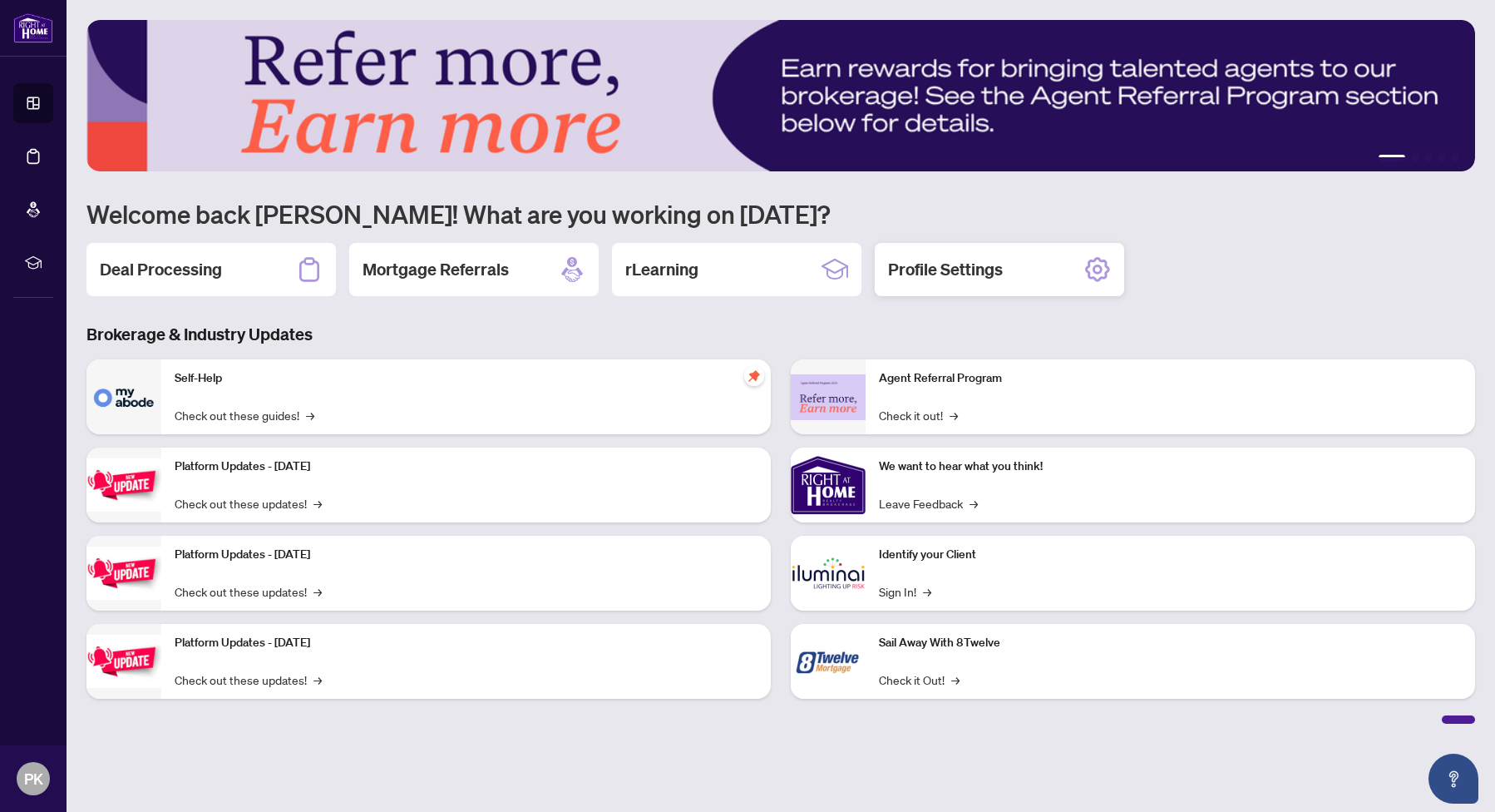
click at [942, 279] on h2 "Profile Settings" at bounding box center [945, 270] width 115 height 23
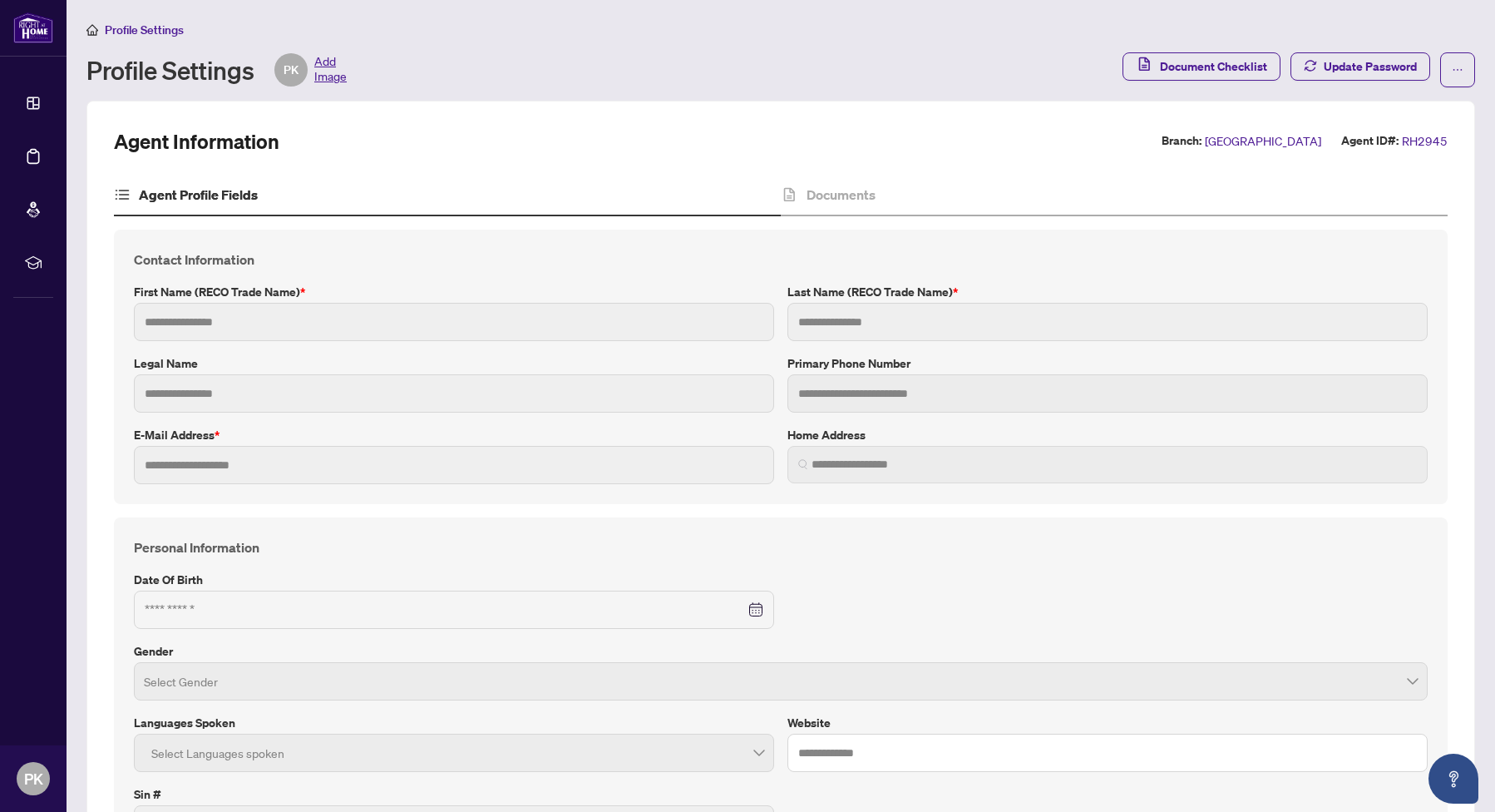
type input "**********"
type input "****"
type input "*****"
type input "**********"
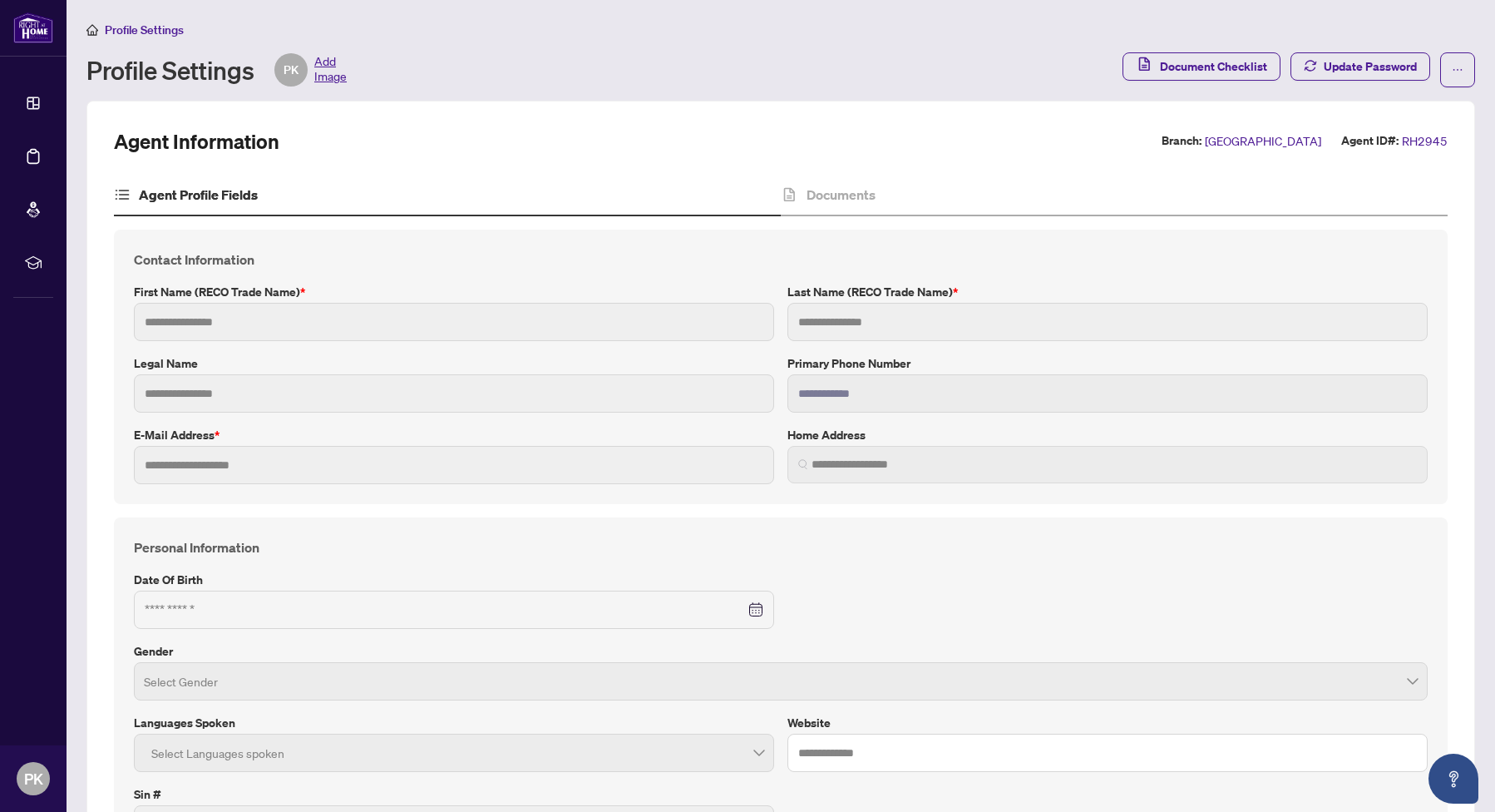
type input "**********"
type input "*"
type input "*******"
type input "****"
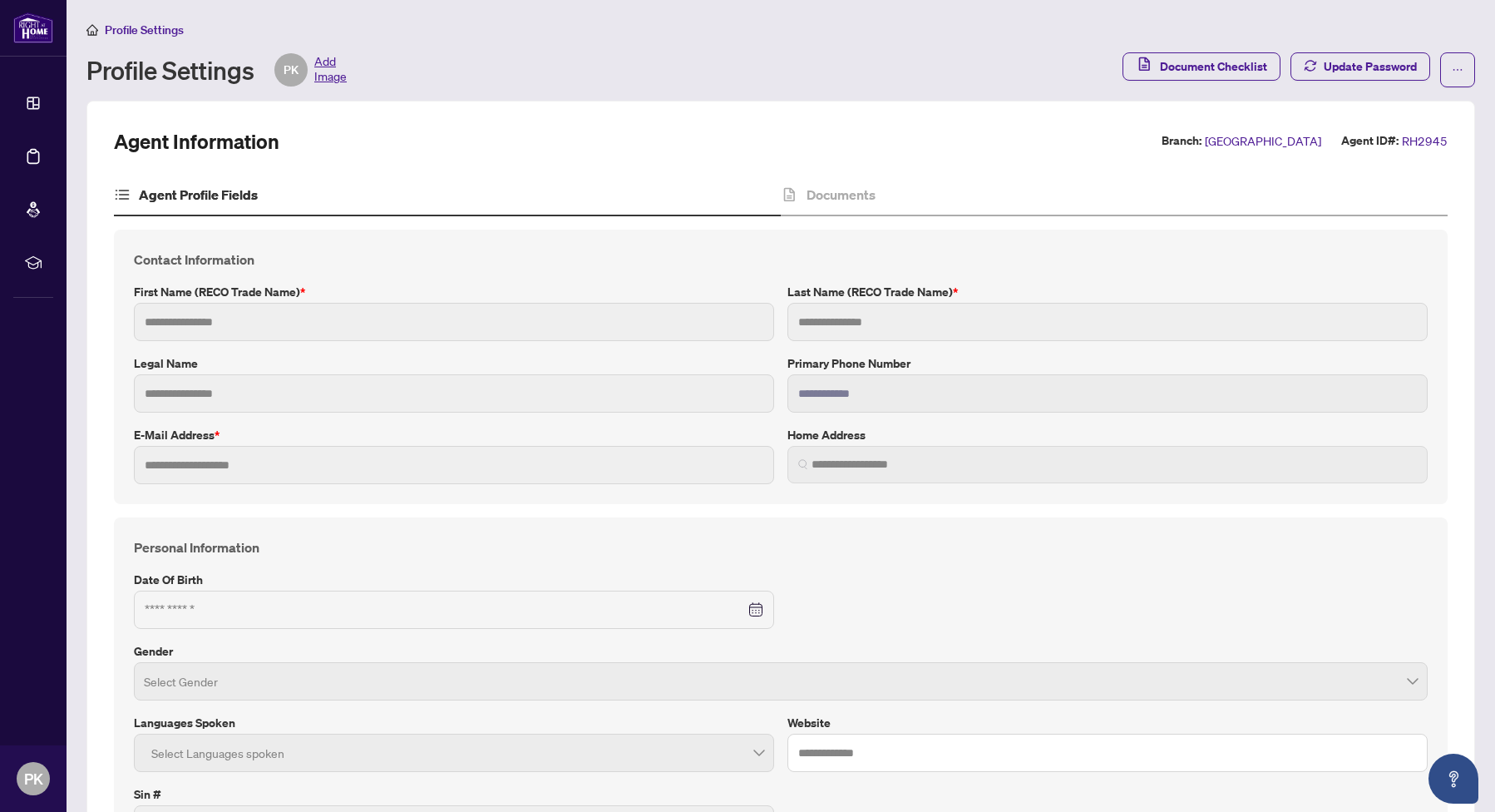
type input "**********"
click at [810, 194] on h4 "Documents" at bounding box center [841, 195] width 69 height 20
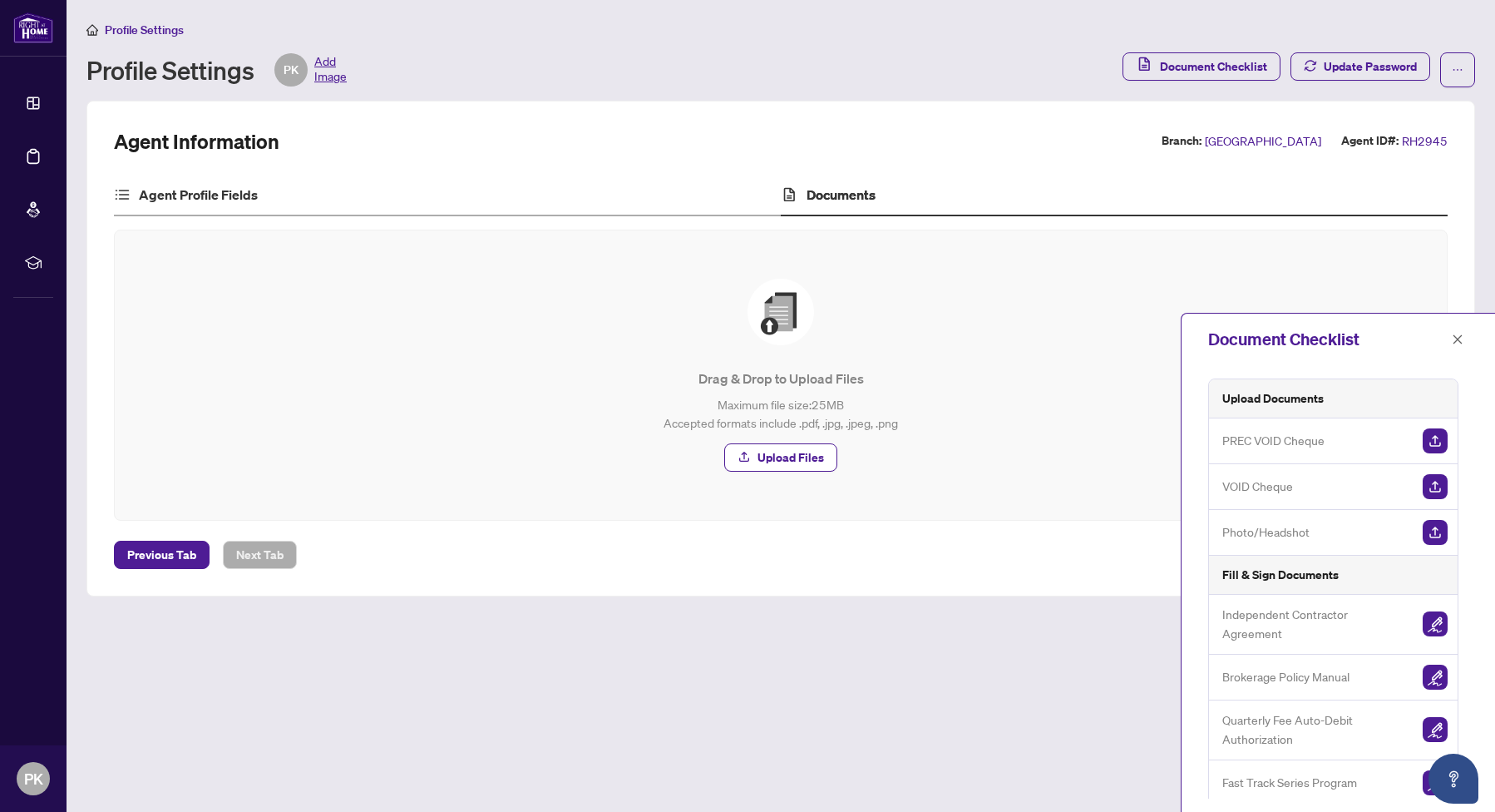
click at [588, 196] on div "Agent Profile Fields" at bounding box center [447, 195] width 667 height 41
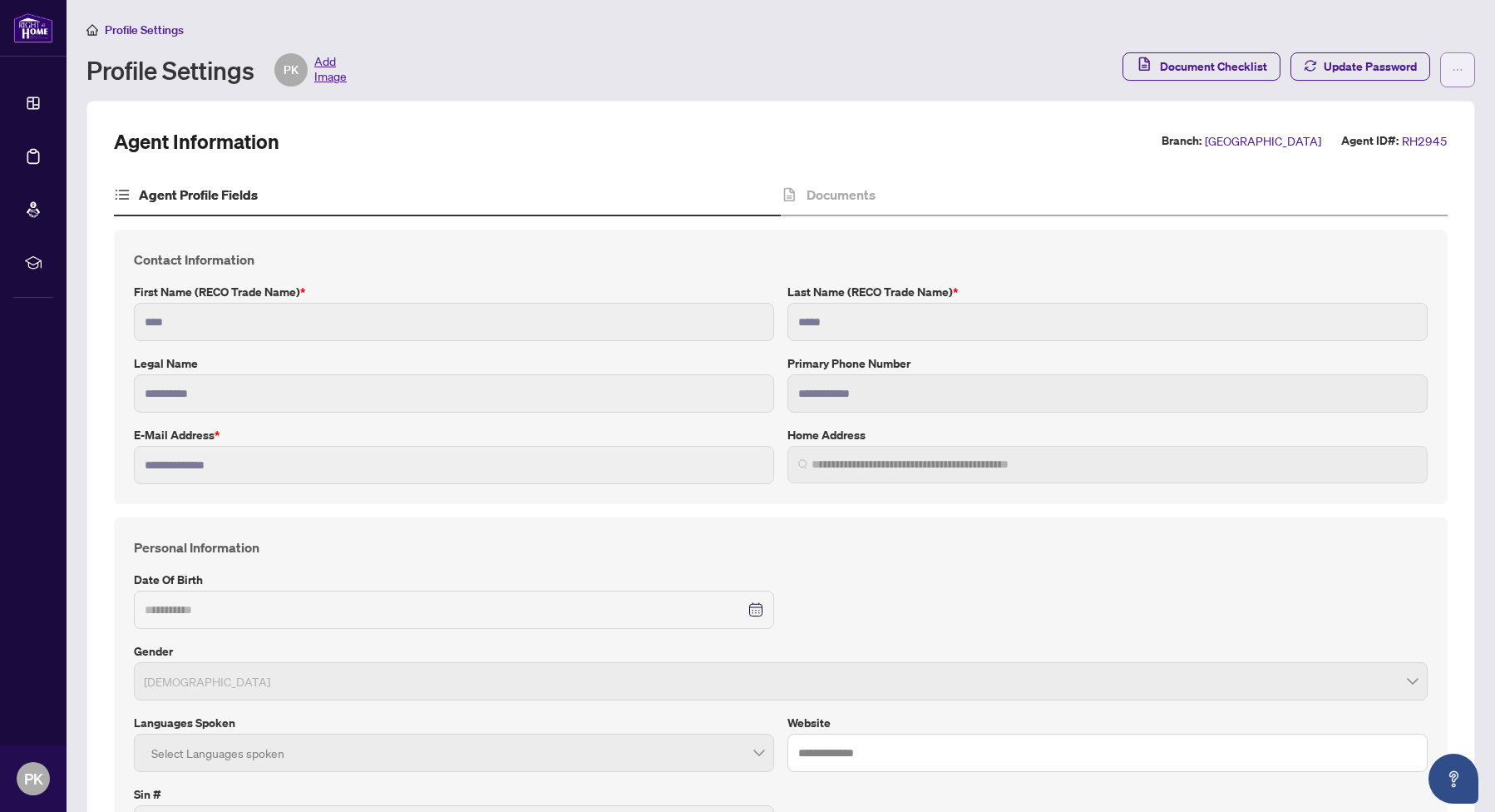
click at [1452, 65] on icon "ellipsis" at bounding box center [1457, 69] width 12 height 12
click at [1016, 286] on label "Last Name (RECO Trade Name) *" at bounding box center [1108, 292] width 641 height 18
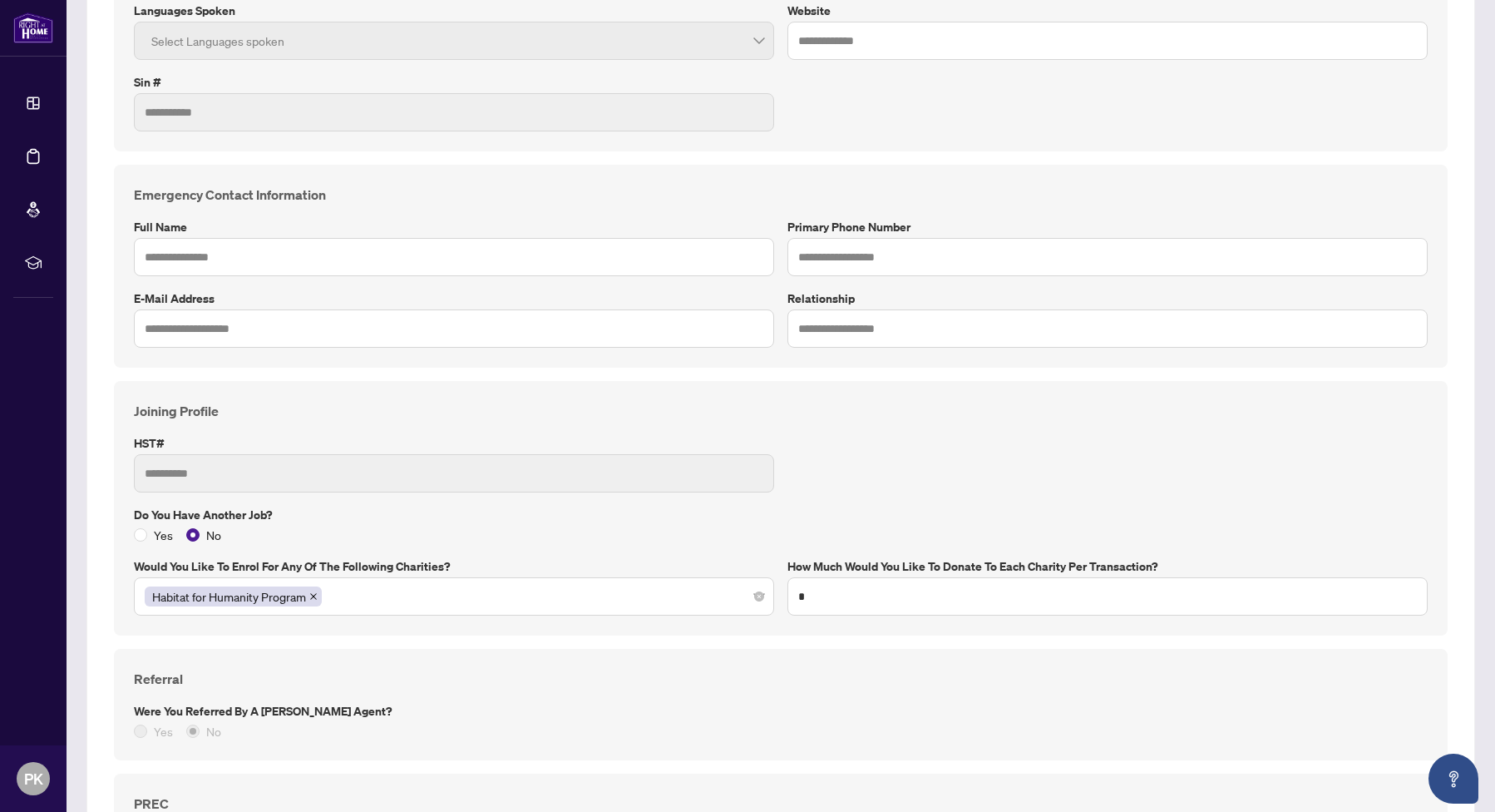
scroll to position [715, 0]
type textarea "**********"
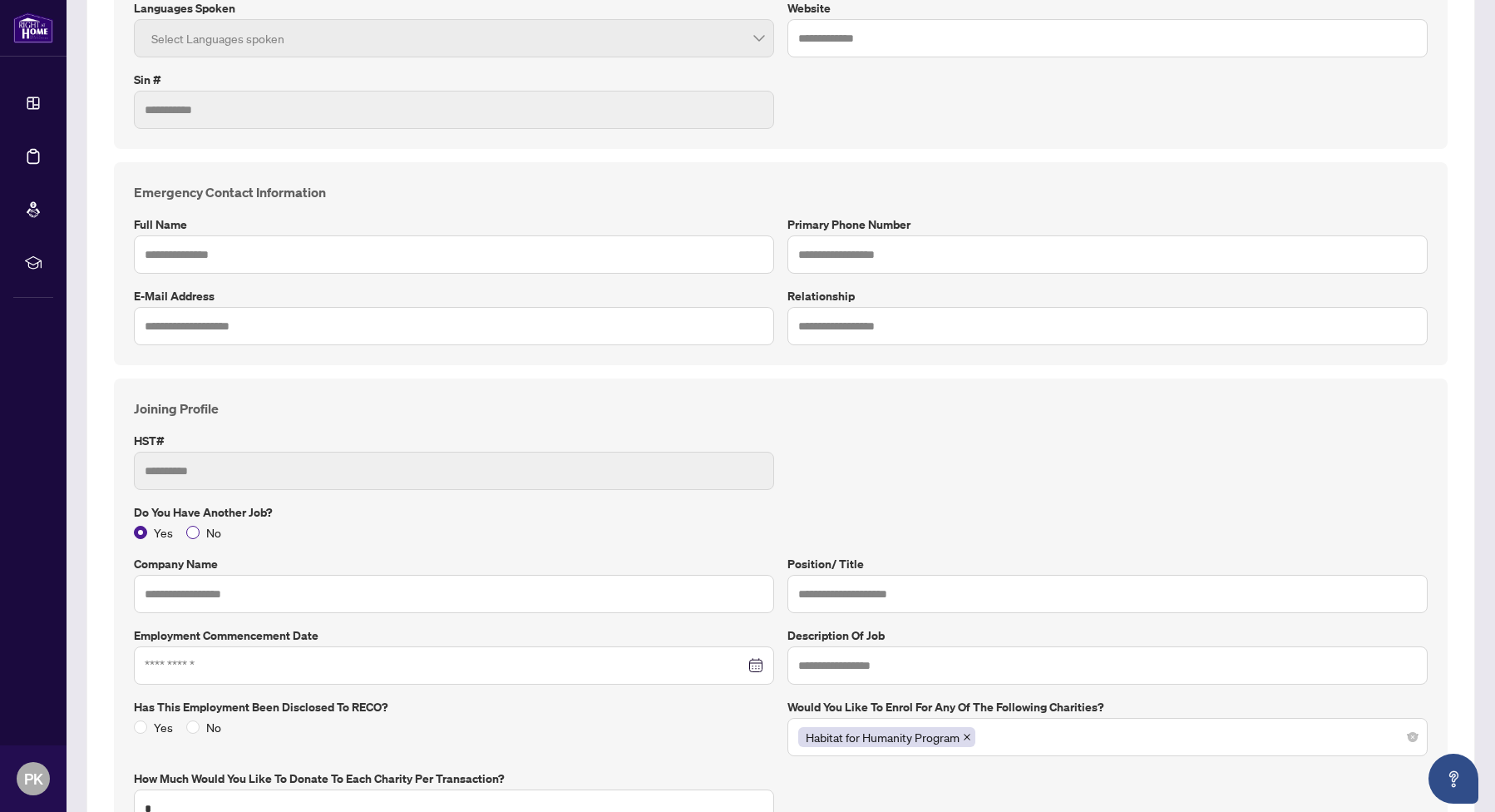
click at [210, 527] on span "No" at bounding box center [213, 532] width 28 height 18
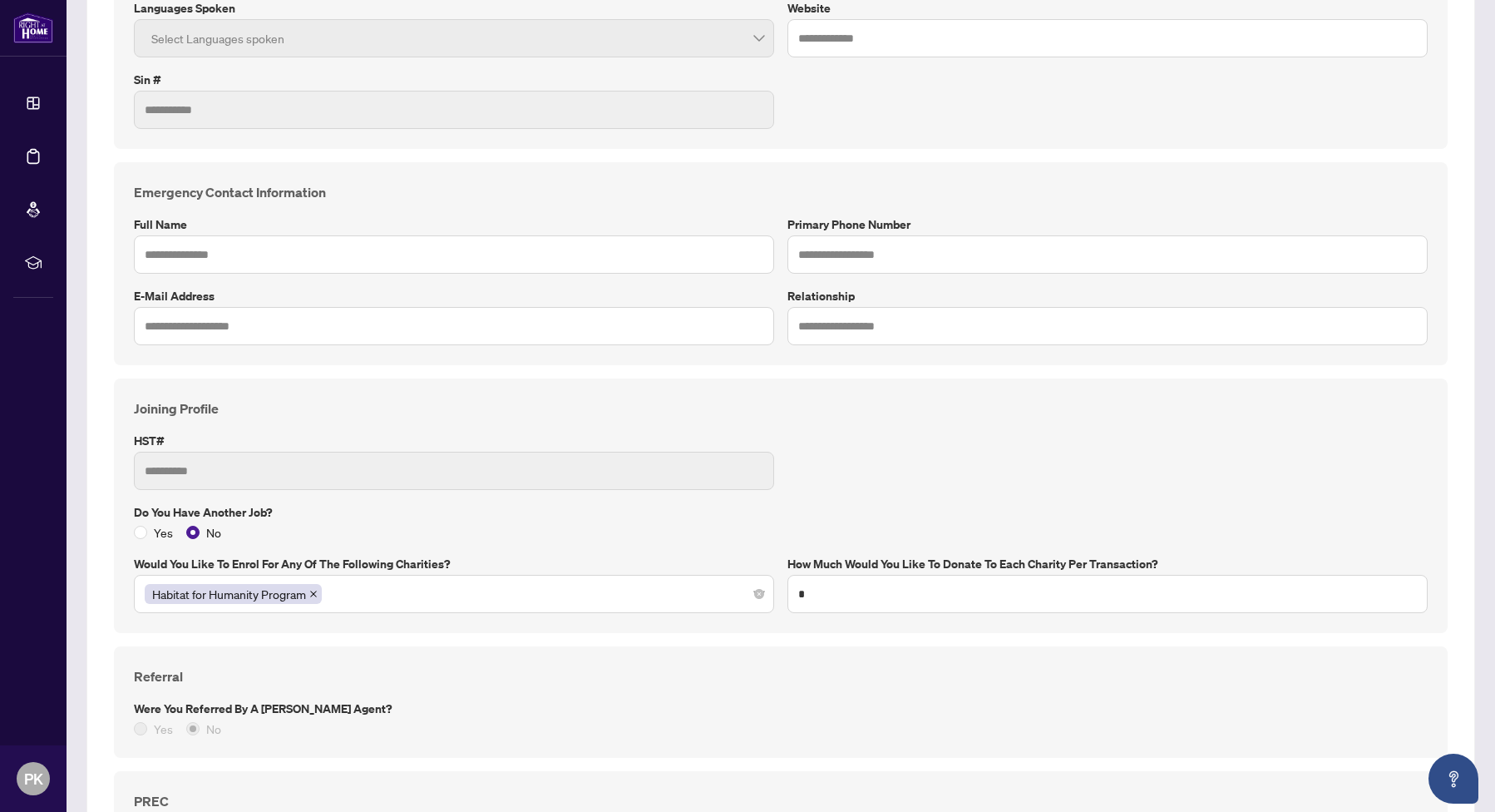
click at [375, 527] on div "Yes No" at bounding box center [780, 532] width 1294 height 18
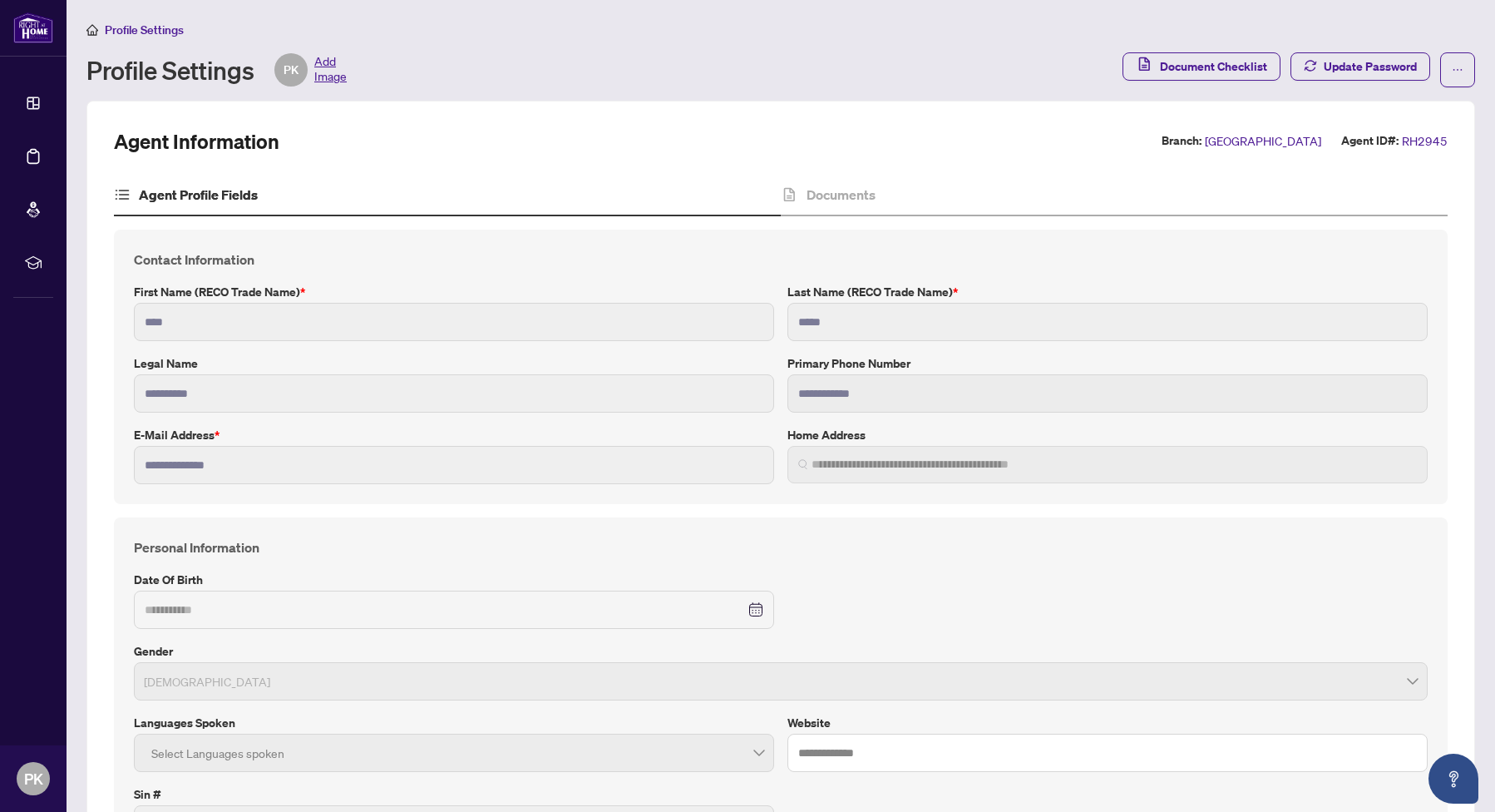
scroll to position [0, 0]
click at [845, 201] on h4 "Documents" at bounding box center [841, 195] width 69 height 20
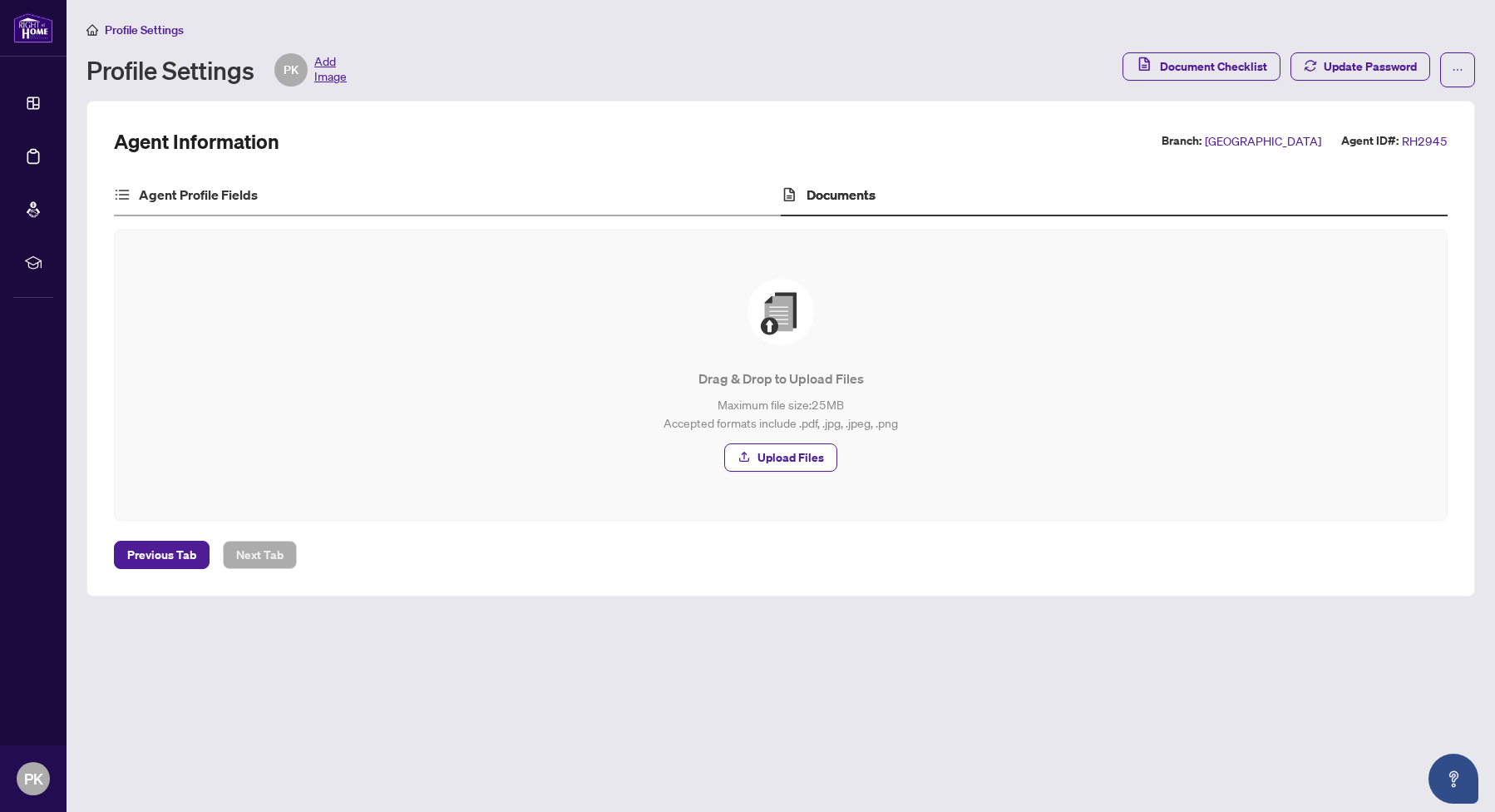
click at [445, 186] on div "Agent Profile Fields" at bounding box center [447, 195] width 667 height 41
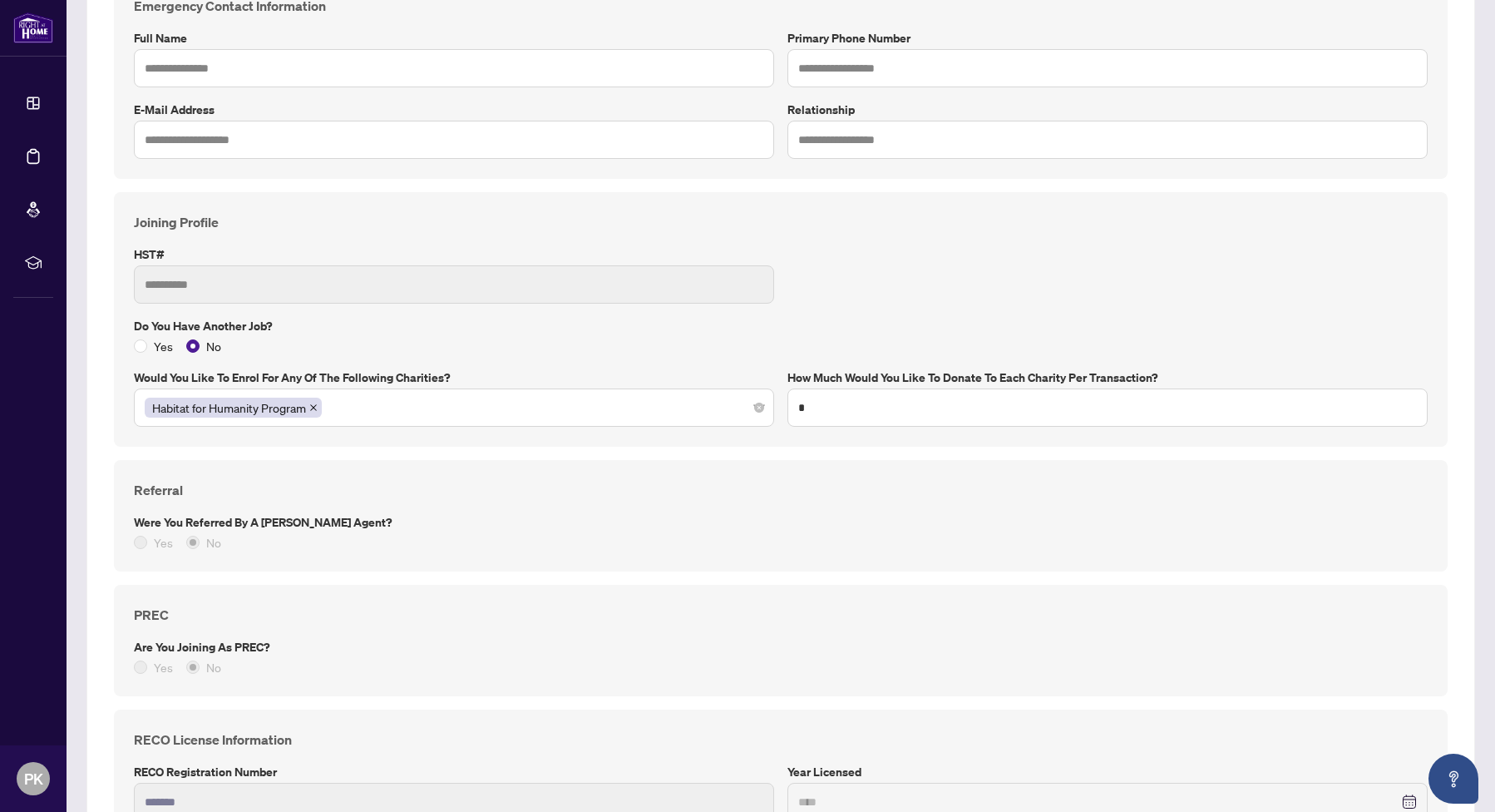
scroll to position [904, 0]
click at [547, 478] on h4 "Referral" at bounding box center [780, 487] width 1294 height 20
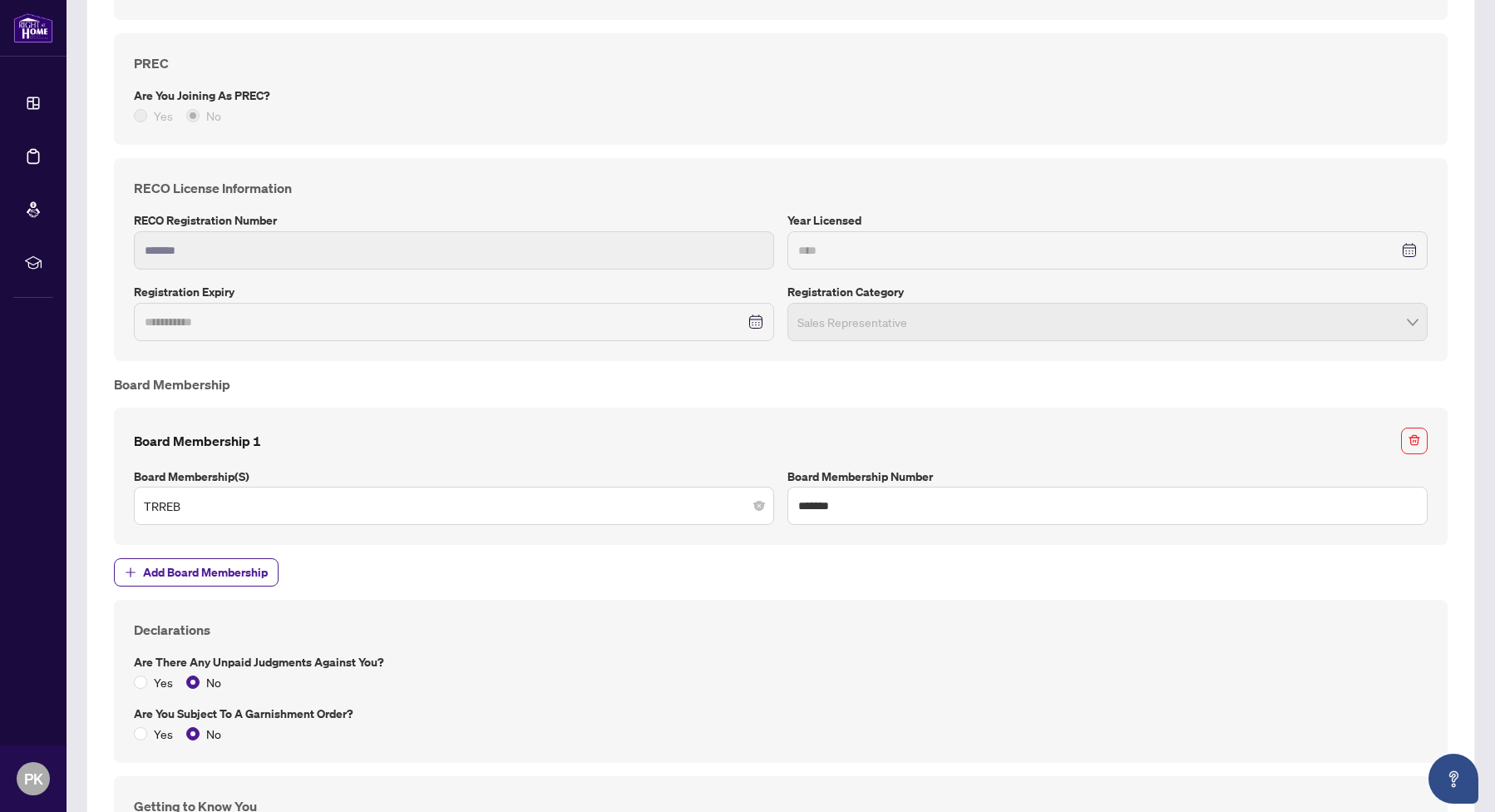
scroll to position [1460, 0]
